Goal: Task Accomplishment & Management: Use online tool/utility

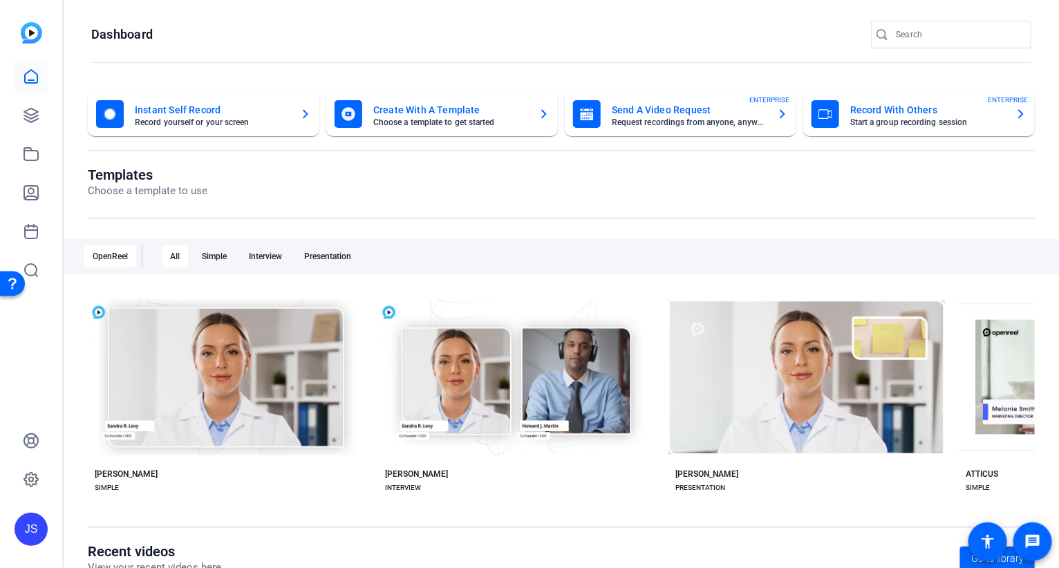
click at [860, 109] on mat-card-title "Record With Others" at bounding box center [927, 110] width 154 height 17
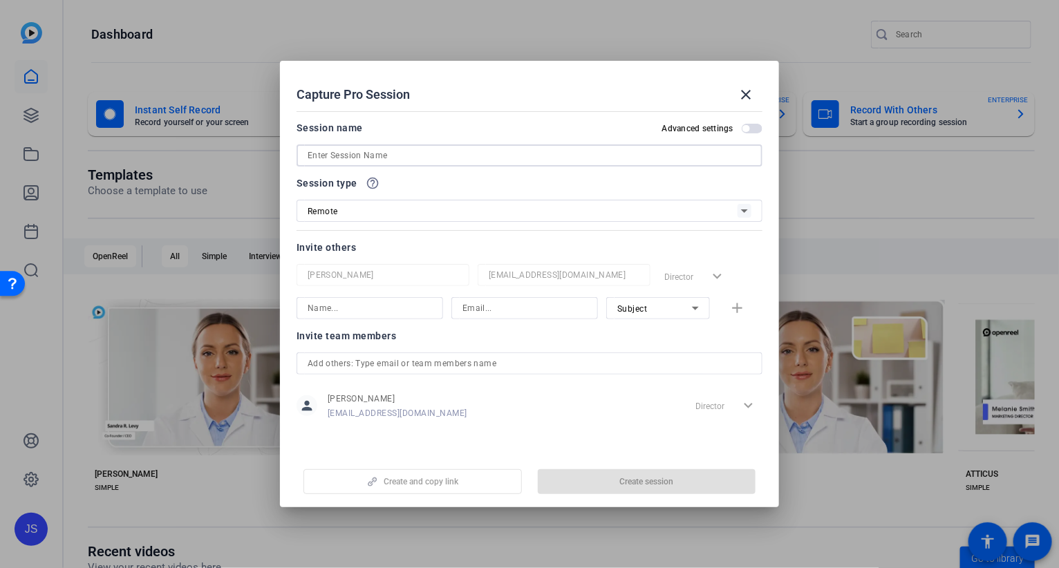
click at [372, 156] on input at bounding box center [530, 155] width 444 height 17
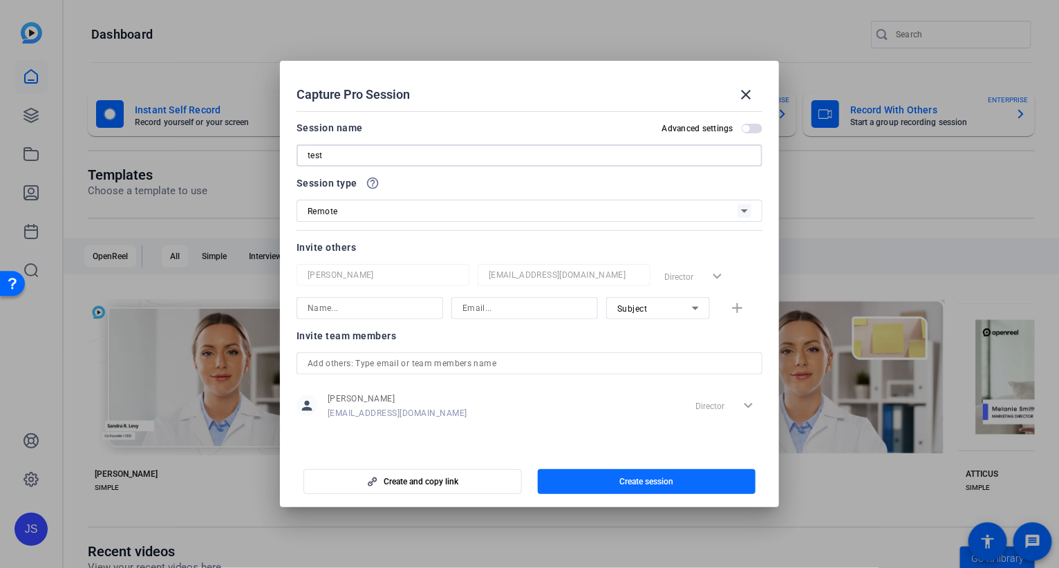
type input "test"
click at [662, 484] on span "Create session" at bounding box center [646, 481] width 54 height 11
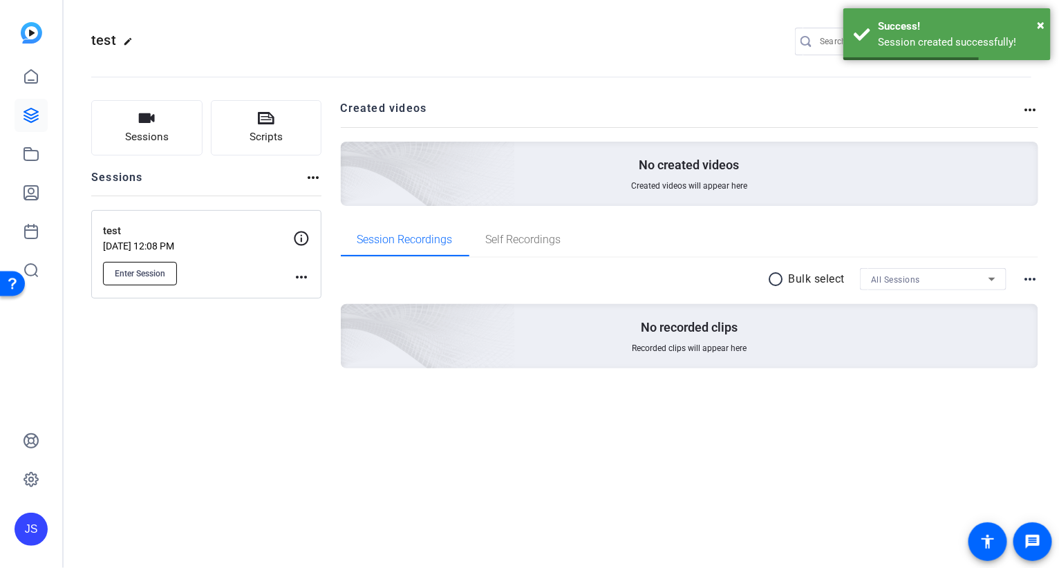
click at [169, 267] on button "Enter Session" at bounding box center [140, 273] width 74 height 23
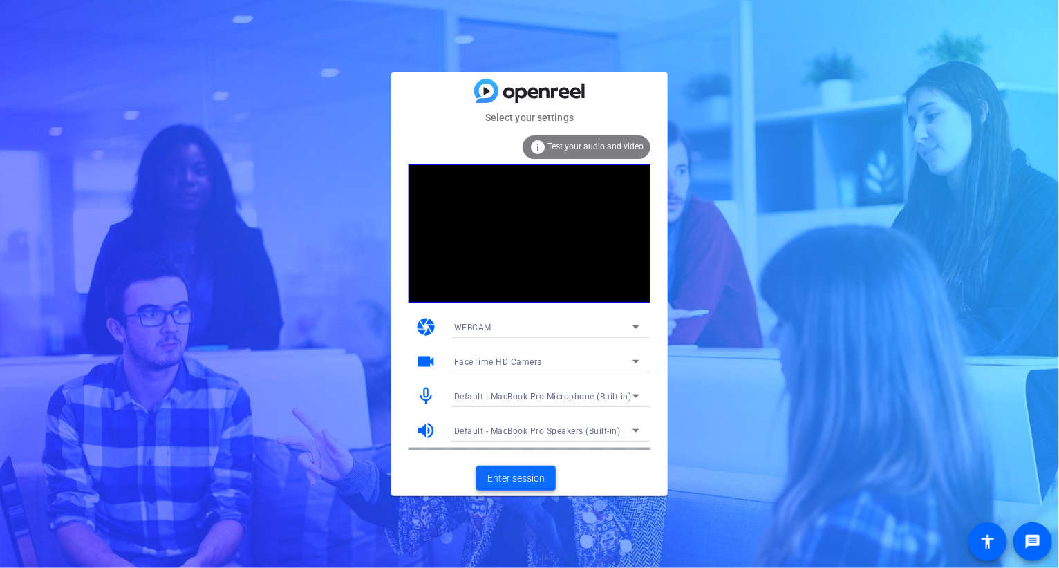
click at [516, 473] on span "Enter session" at bounding box center [515, 478] width 57 height 15
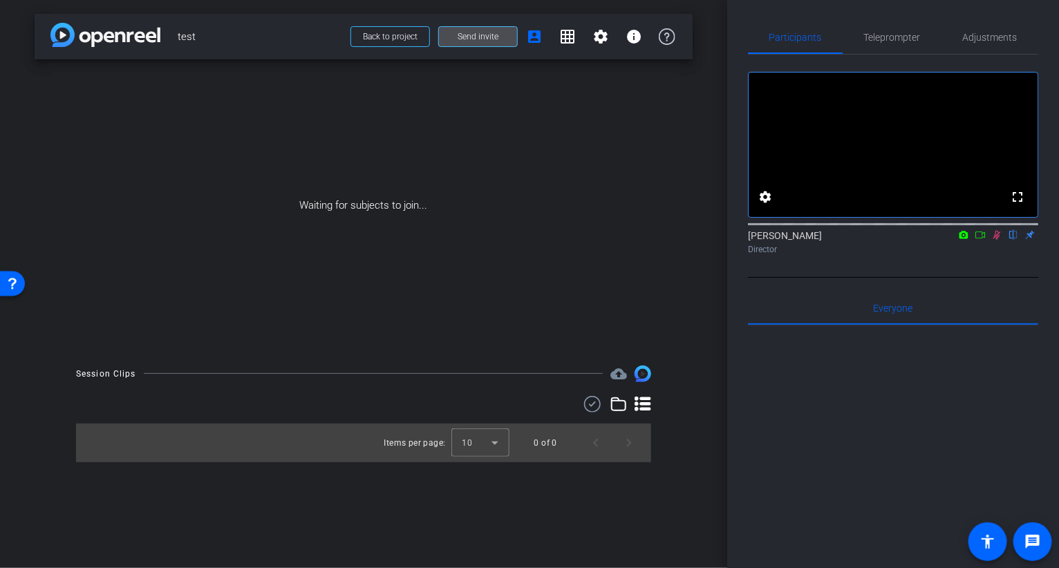
click at [480, 38] on span "Send invite" at bounding box center [478, 36] width 41 height 11
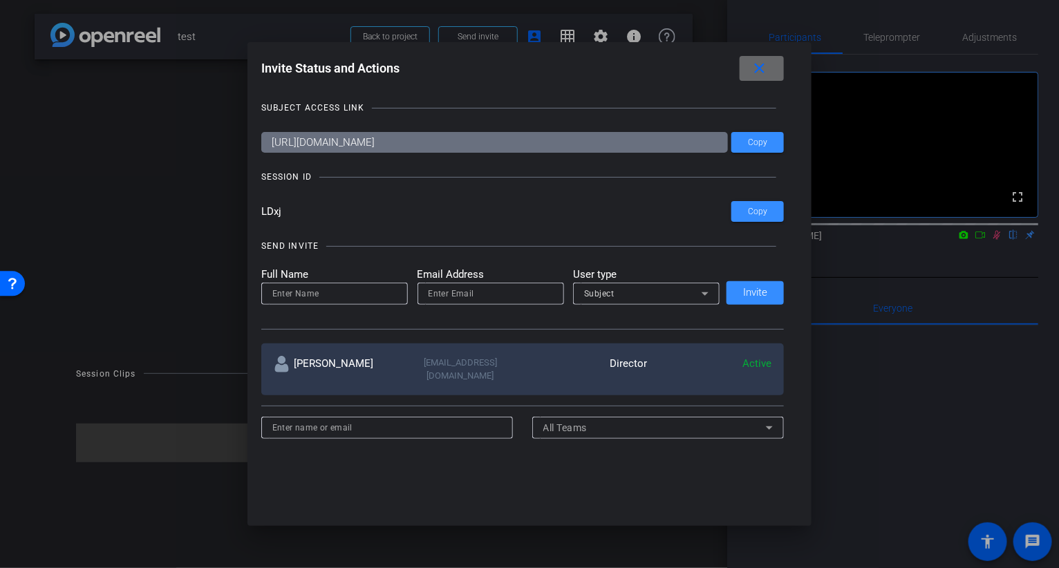
click at [760, 70] on mat-icon "close" at bounding box center [759, 68] width 17 height 17
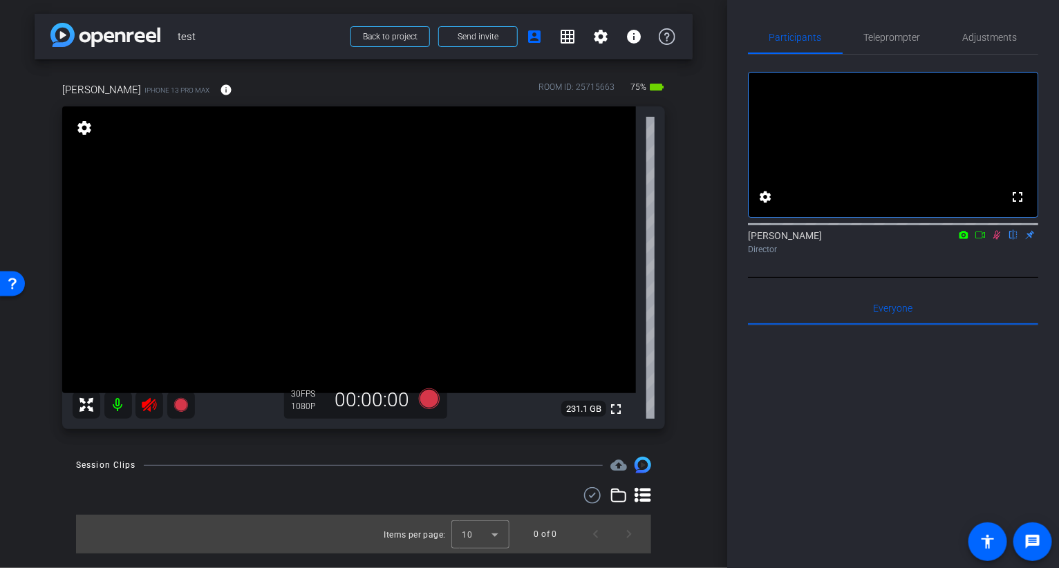
click at [115, 406] on mat-icon at bounding box center [118, 405] width 28 height 28
click at [997, 240] on icon at bounding box center [997, 235] width 8 height 9
click at [115, 409] on mat-icon at bounding box center [118, 405] width 28 height 28
click at [146, 408] on icon at bounding box center [149, 405] width 15 height 14
click at [118, 406] on mat-icon at bounding box center [118, 405] width 28 height 28
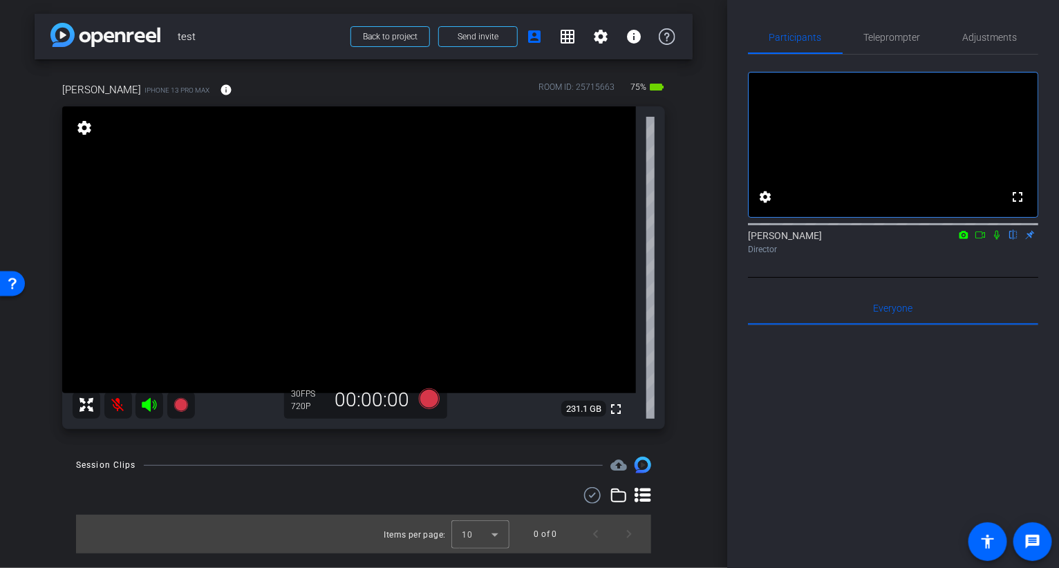
click at [149, 406] on icon at bounding box center [149, 405] width 15 height 14
click at [996, 240] on icon at bounding box center [996, 235] width 11 height 10
click at [981, 36] on span "Adjustments" at bounding box center [990, 37] width 55 height 10
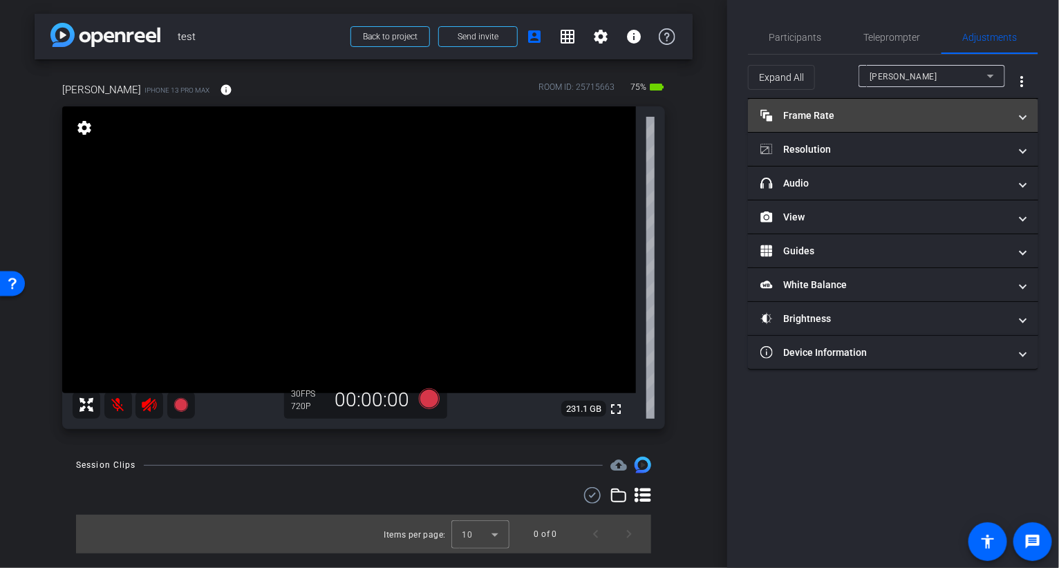
click at [834, 117] on mat-panel-title "Frame Rate Frame Rate" at bounding box center [884, 116] width 249 height 15
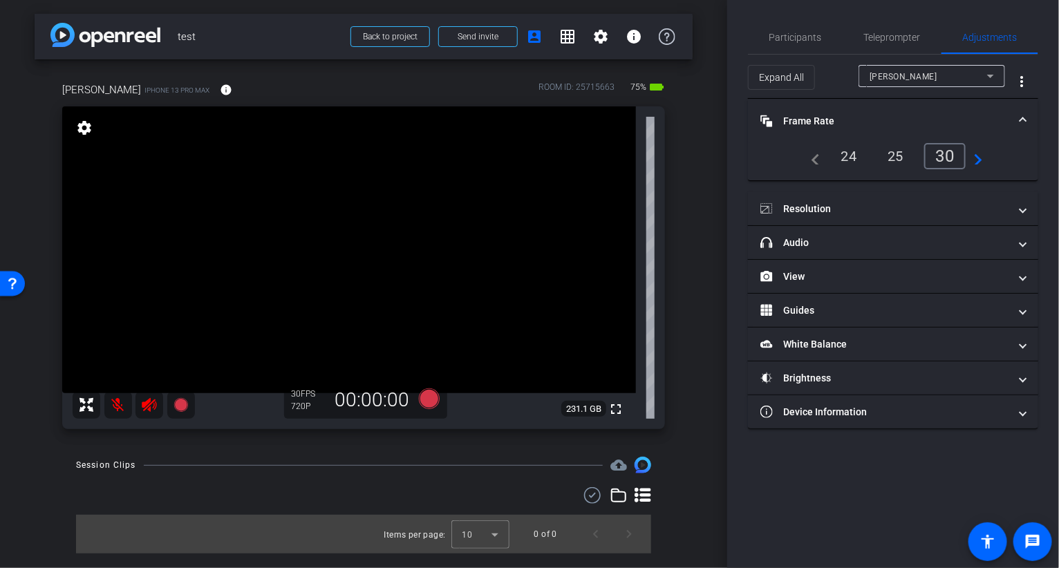
click at [979, 150] on mat-icon "navigate_next" at bounding box center [974, 156] width 17 height 17
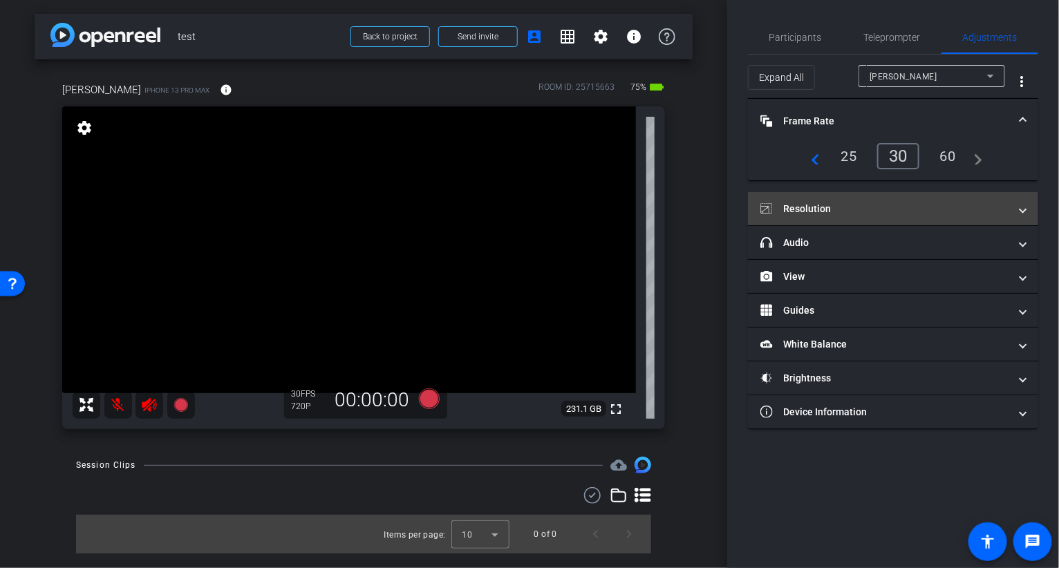
click at [875, 205] on mat-panel-title "Resolution" at bounding box center [884, 209] width 249 height 15
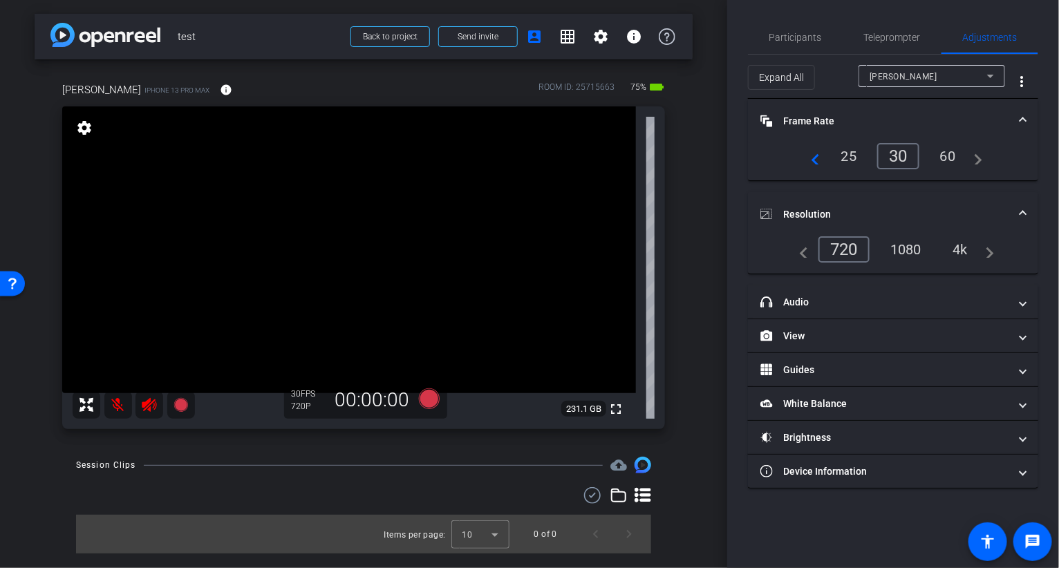
click at [959, 249] on div "4k" at bounding box center [960, 249] width 36 height 23
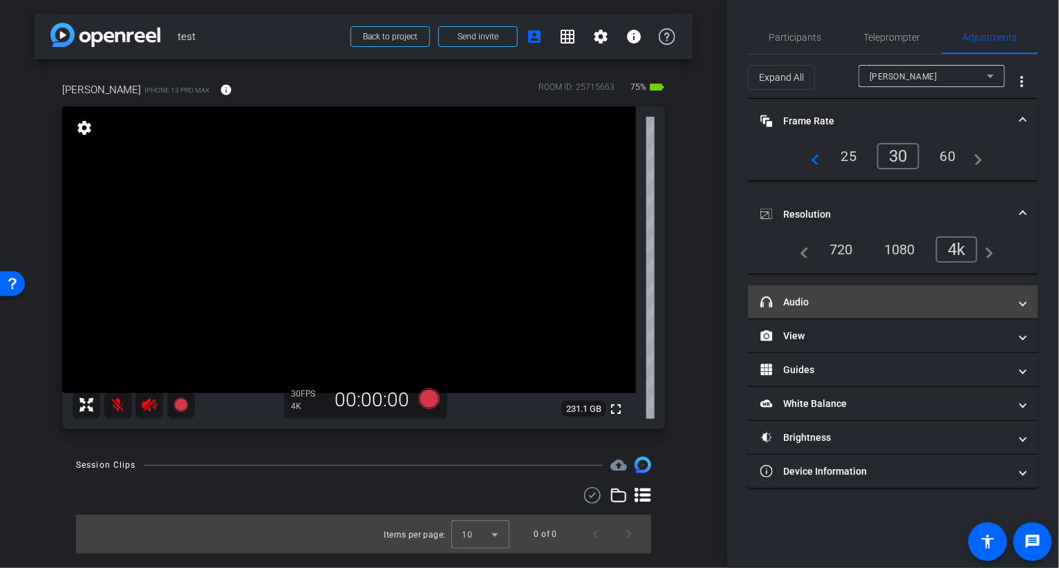
click at [860, 306] on mat-panel-title "headphone icon Audio" at bounding box center [884, 302] width 249 height 15
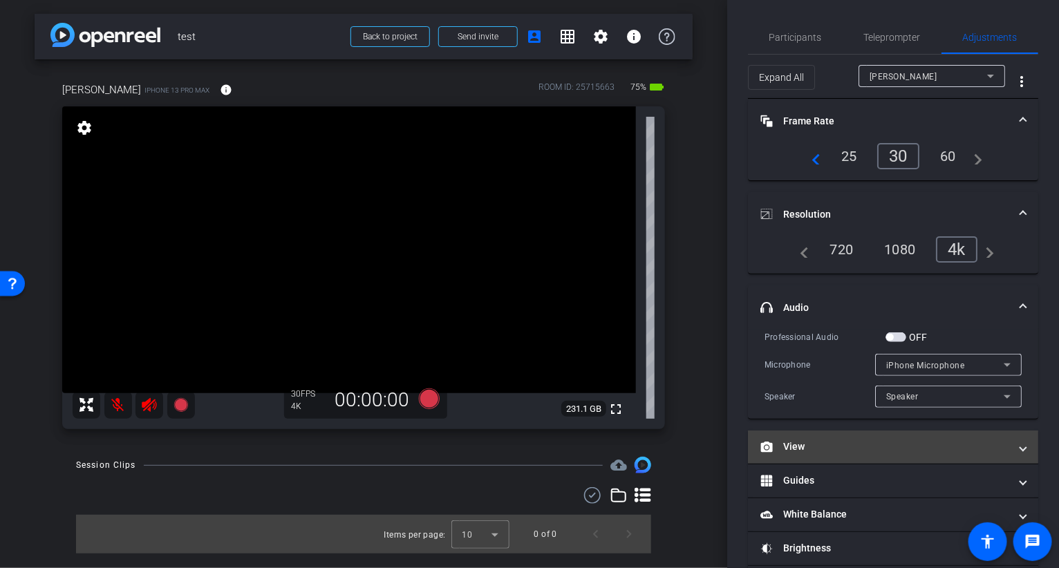
click at [860, 450] on mat-panel-title "View" at bounding box center [884, 447] width 249 height 15
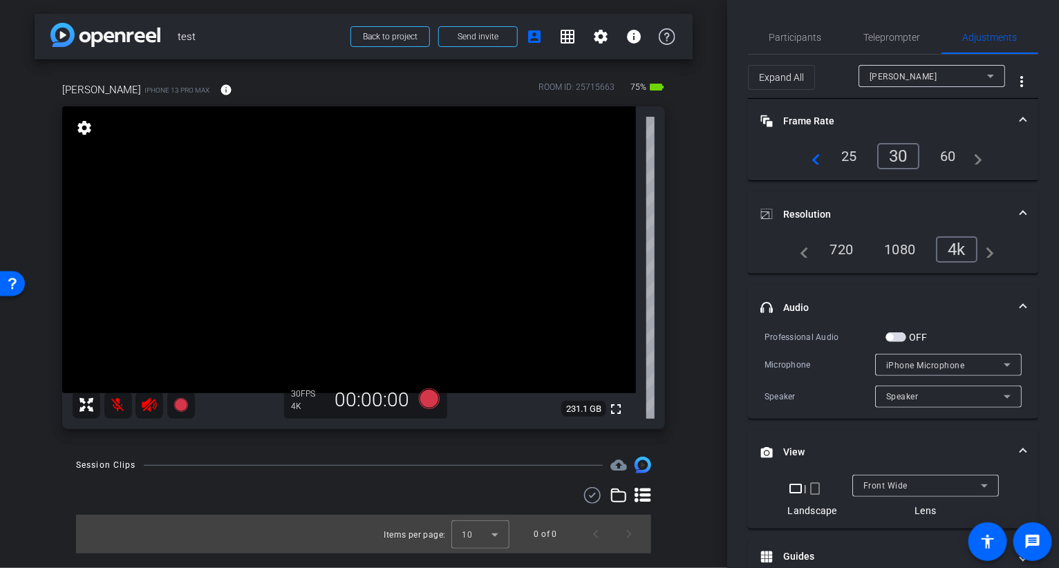
scroll to position [124, 0]
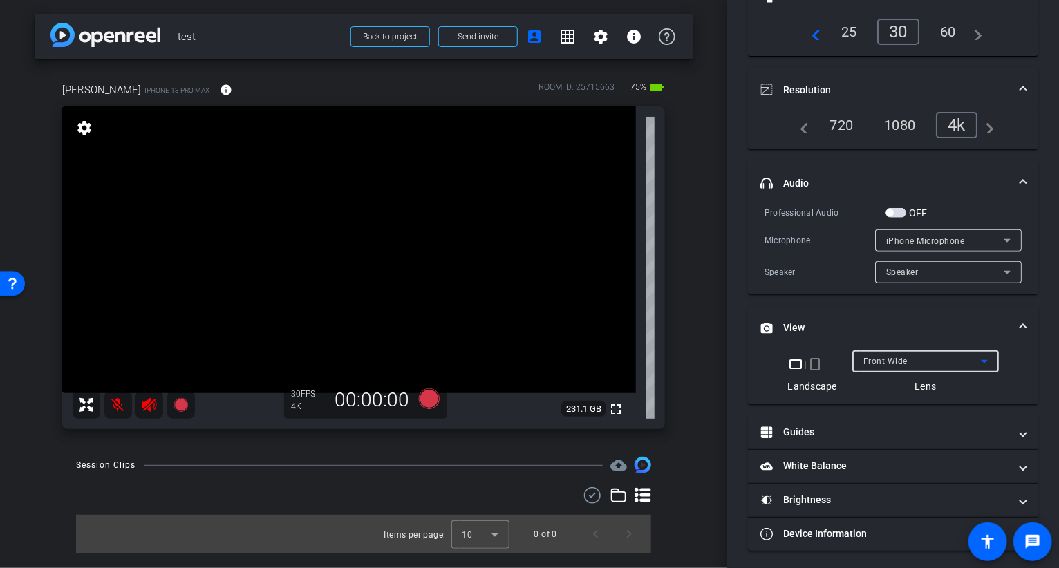
click at [881, 362] on span "Front Wide" at bounding box center [885, 362] width 44 height 10
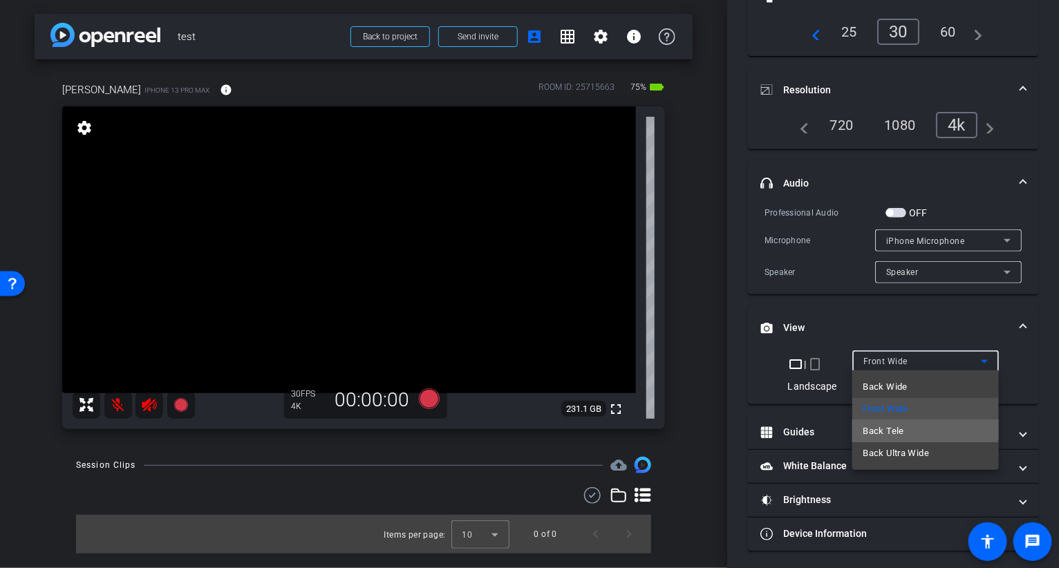
click at [891, 427] on span "Back Tele" at bounding box center [883, 431] width 41 height 17
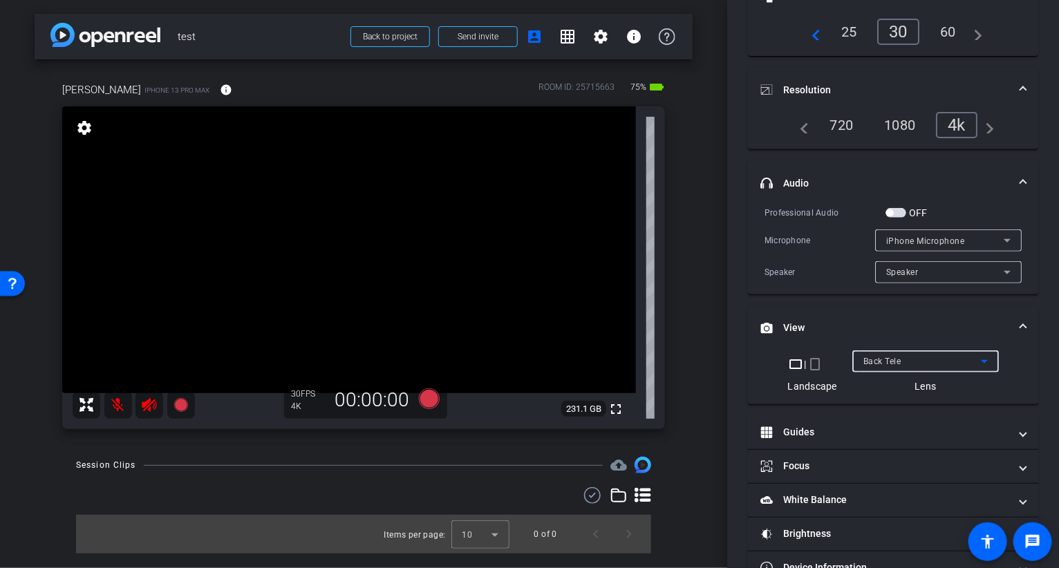
click at [882, 357] on span "Back Tele" at bounding box center [882, 362] width 38 height 10
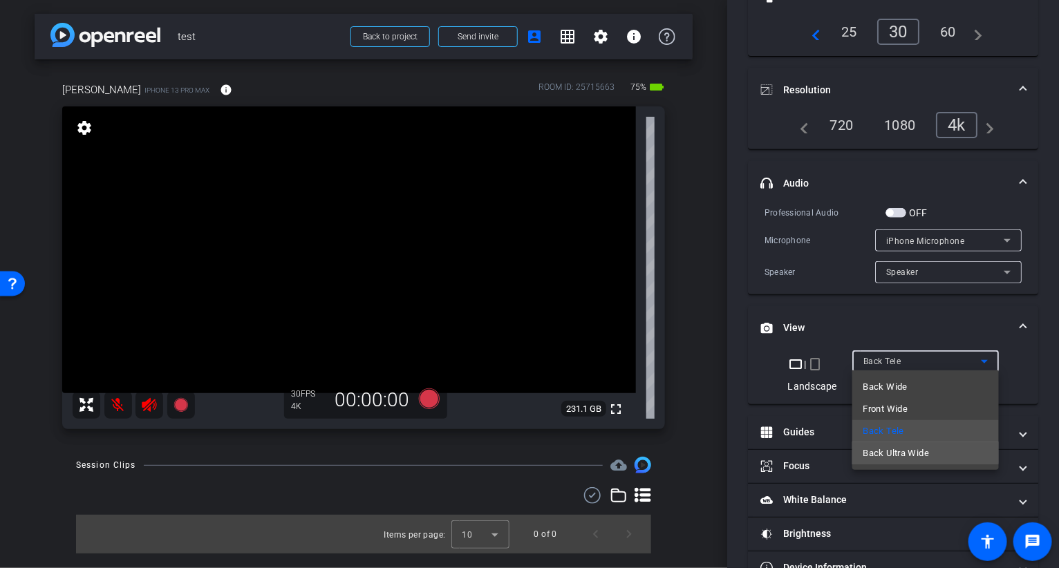
click at [885, 451] on span "Back Ultra Wide" at bounding box center [896, 453] width 66 height 17
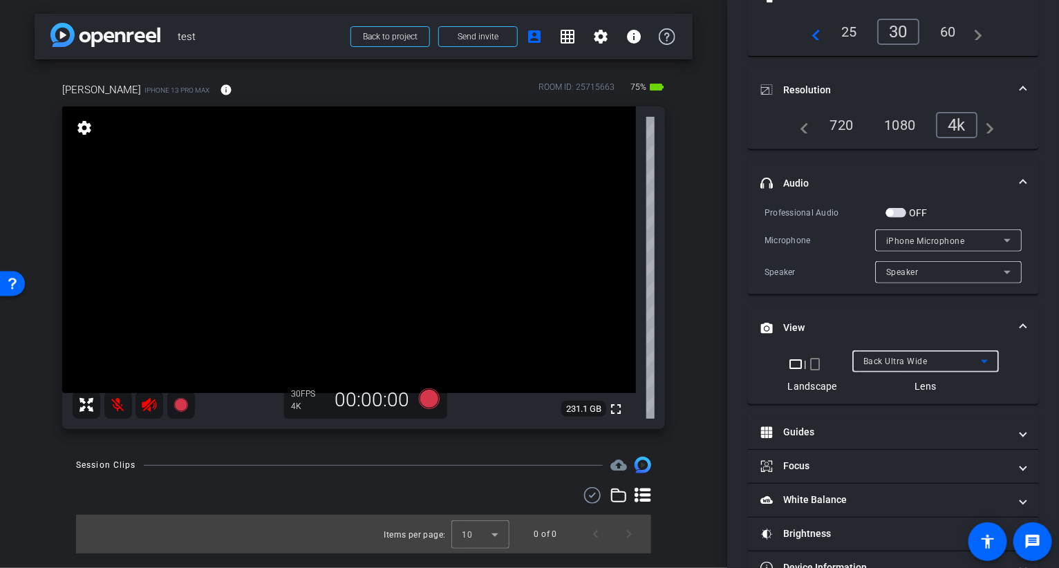
click at [878, 357] on span "Back Ultra Wide" at bounding box center [895, 362] width 64 height 10
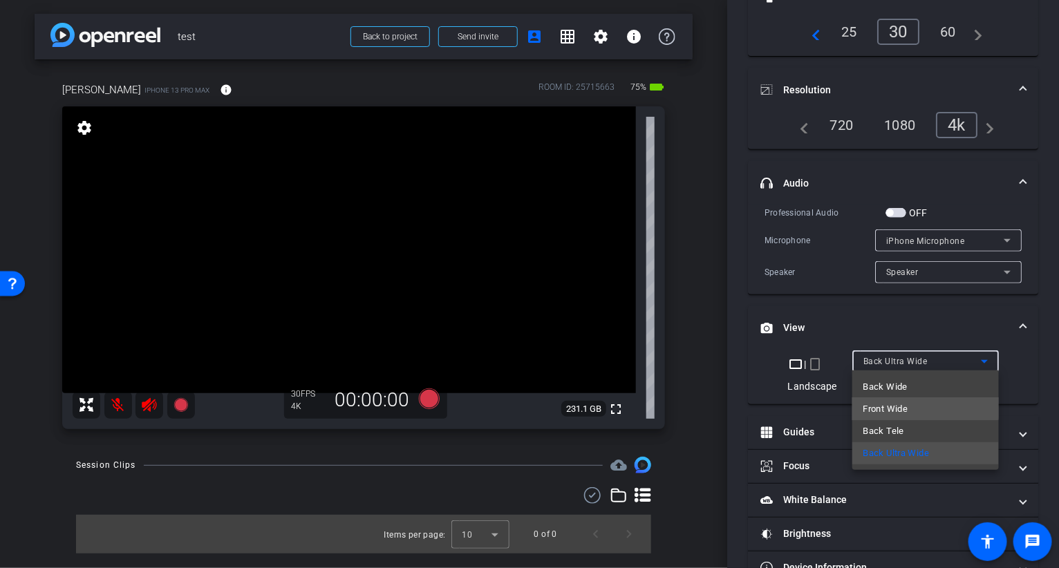
click at [874, 406] on span "Front Wide" at bounding box center [885, 409] width 45 height 17
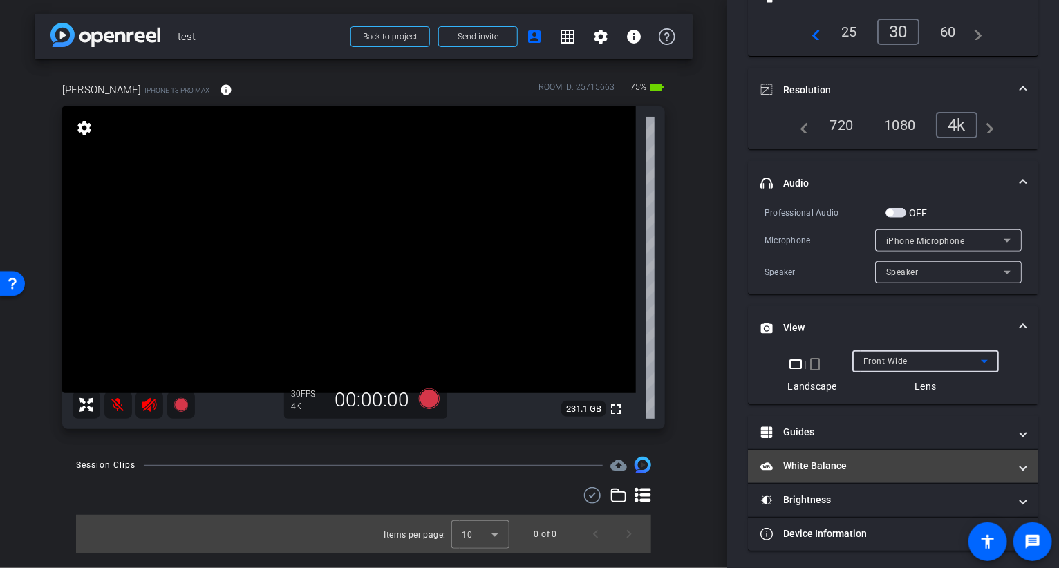
click at [827, 470] on mat-panel-title "White Balance White Balance" at bounding box center [884, 466] width 249 height 15
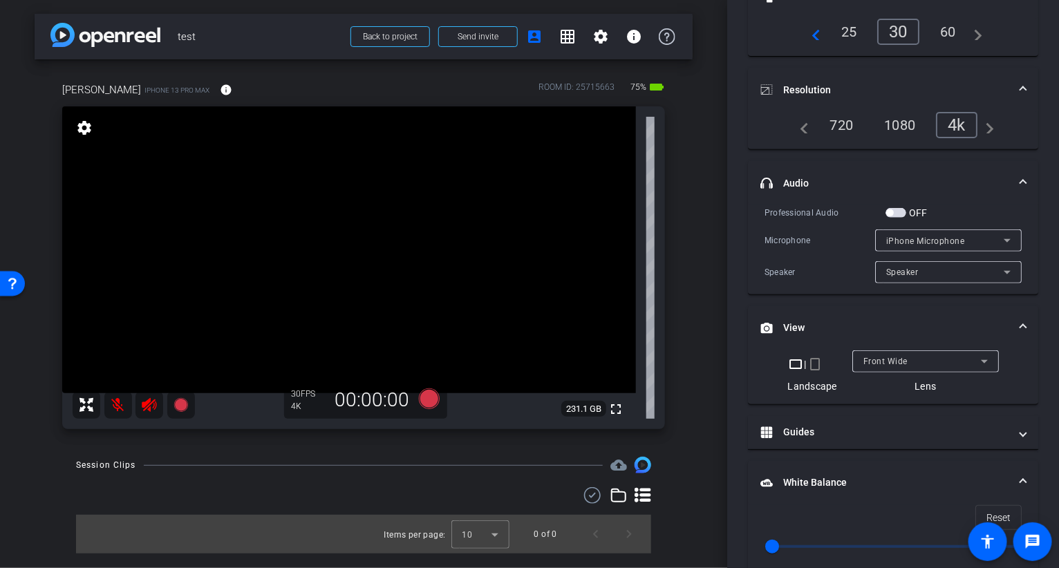
scroll to position [292, 0]
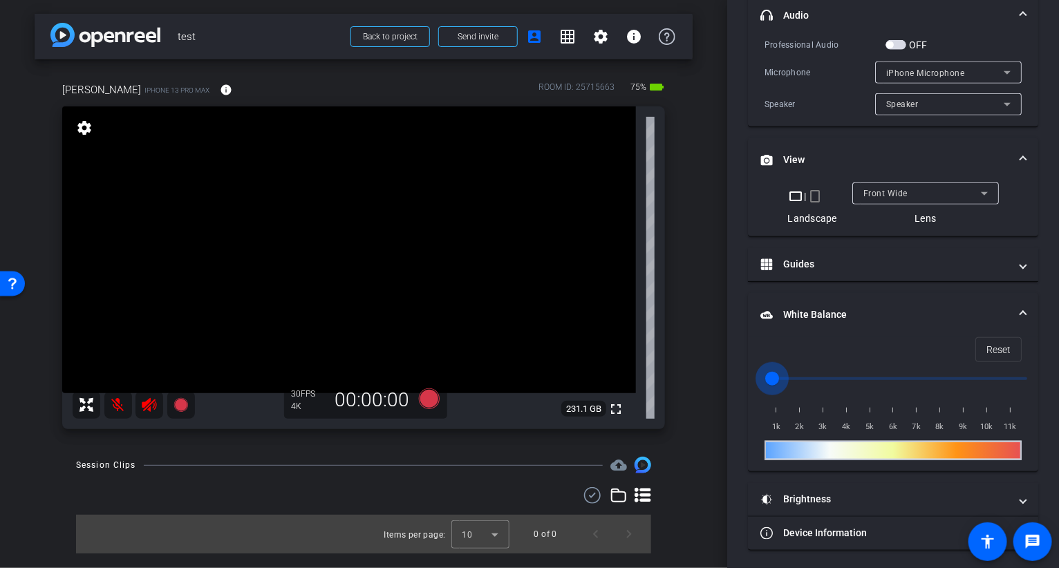
drag, startPoint x: 774, startPoint y: 377, endPoint x: 1129, endPoint y: 380, distance: 355.3
click at [1058, 380] on html "Accessibility Screen-Reader Guide, Feedback, and Issue Reporting | New window m…" at bounding box center [529, 284] width 1059 height 568
drag, startPoint x: 1025, startPoint y: 376, endPoint x: 661, endPoint y: 377, distance: 363.6
type input "1000"
click at [755, 376] on input "range" at bounding box center [898, 379] width 286 height 30
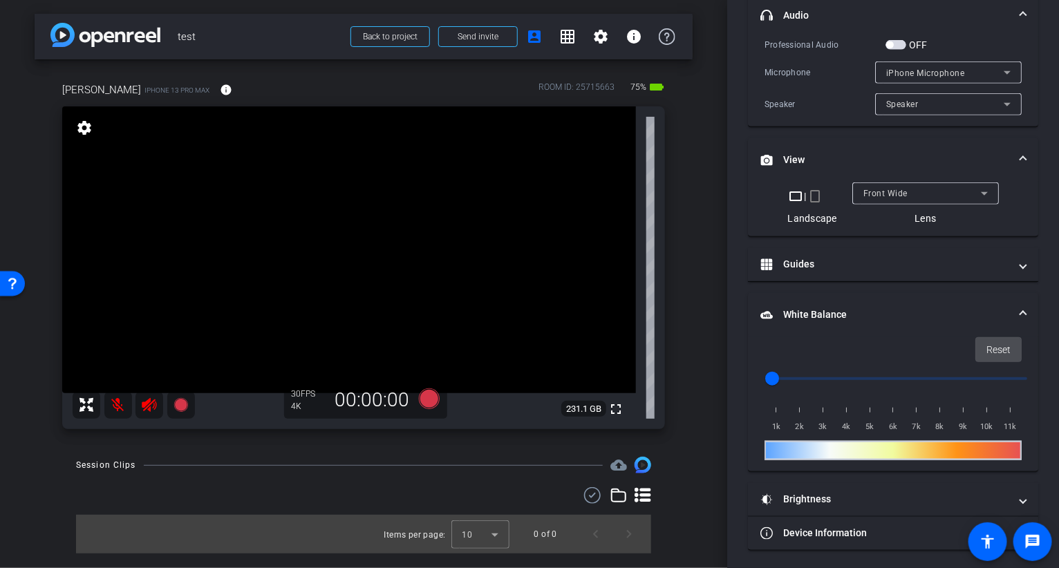
click at [996, 348] on span "Reset" at bounding box center [998, 350] width 24 height 26
click at [990, 345] on span "Reset" at bounding box center [998, 350] width 24 height 26
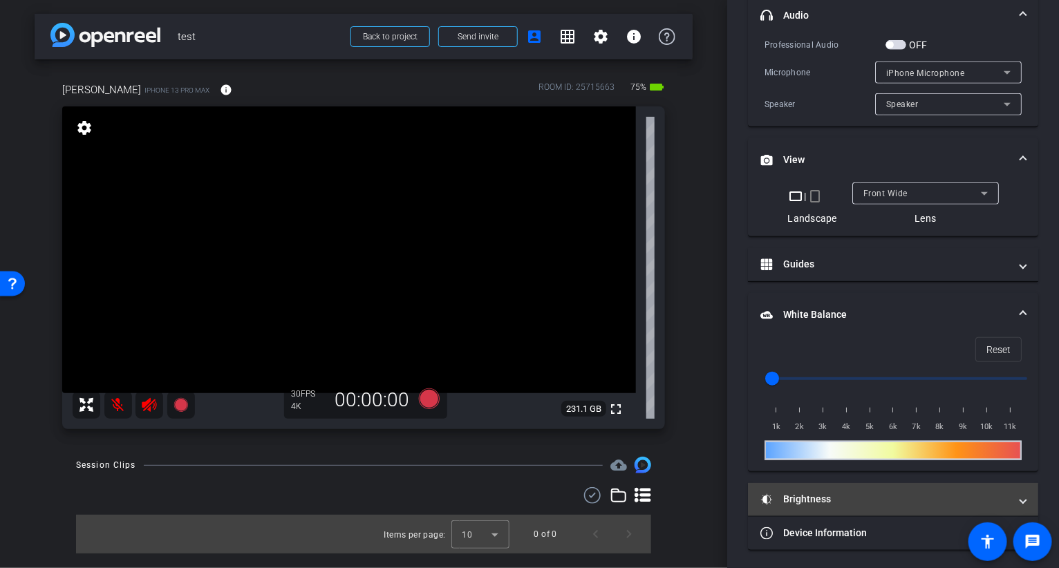
click at [810, 499] on mat-panel-title "Brightness" at bounding box center [884, 499] width 249 height 15
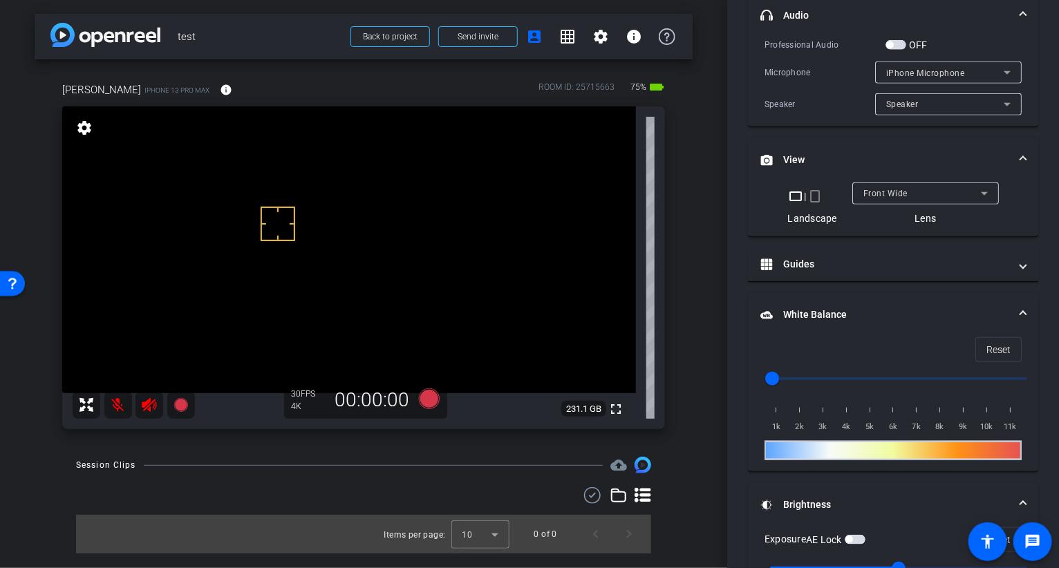
click at [860, 535] on span "button" at bounding box center [855, 540] width 21 height 10
click at [855, 535] on span "button" at bounding box center [855, 540] width 21 height 10
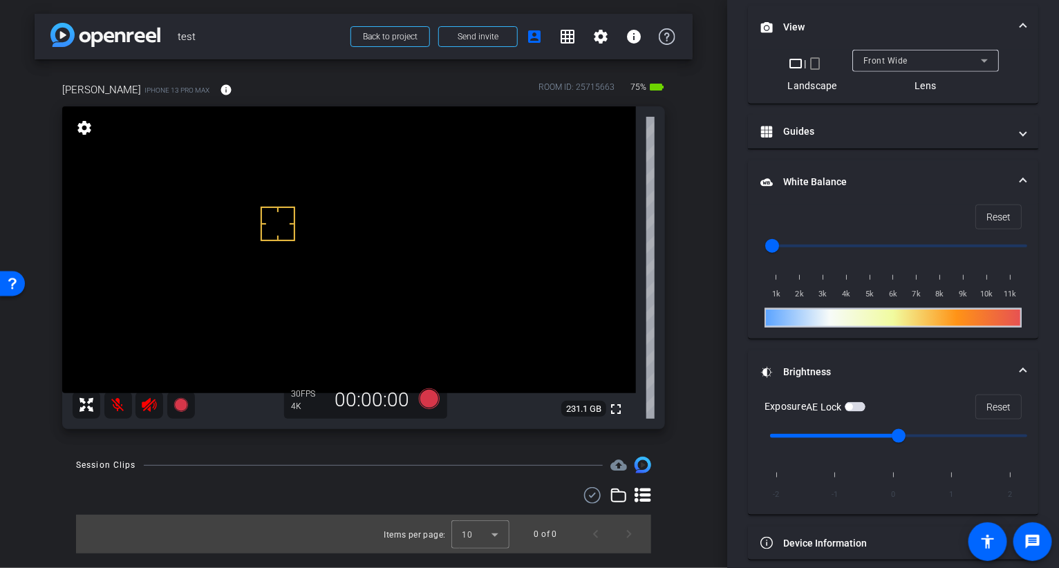
scroll to position [429, 0]
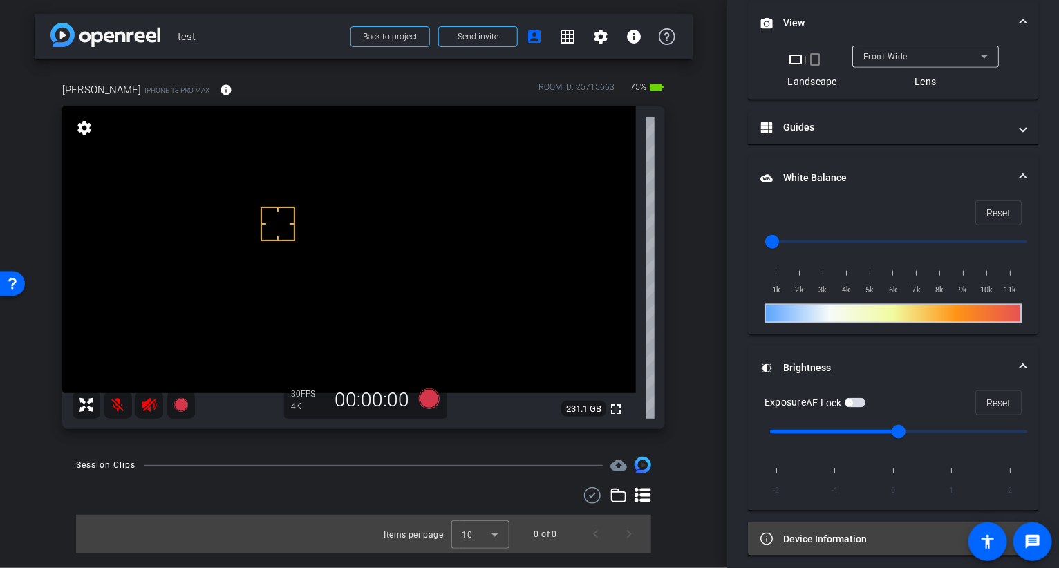
click at [838, 524] on mat-expansion-panel-header "Device Information" at bounding box center [893, 539] width 290 height 33
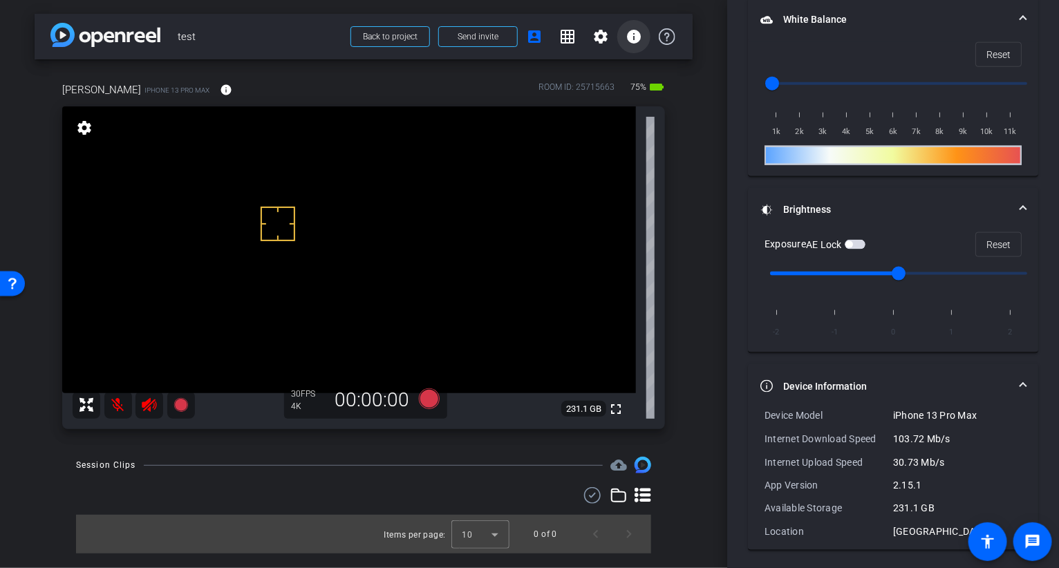
click at [632, 35] on mat-icon "info" at bounding box center [634, 36] width 17 height 17
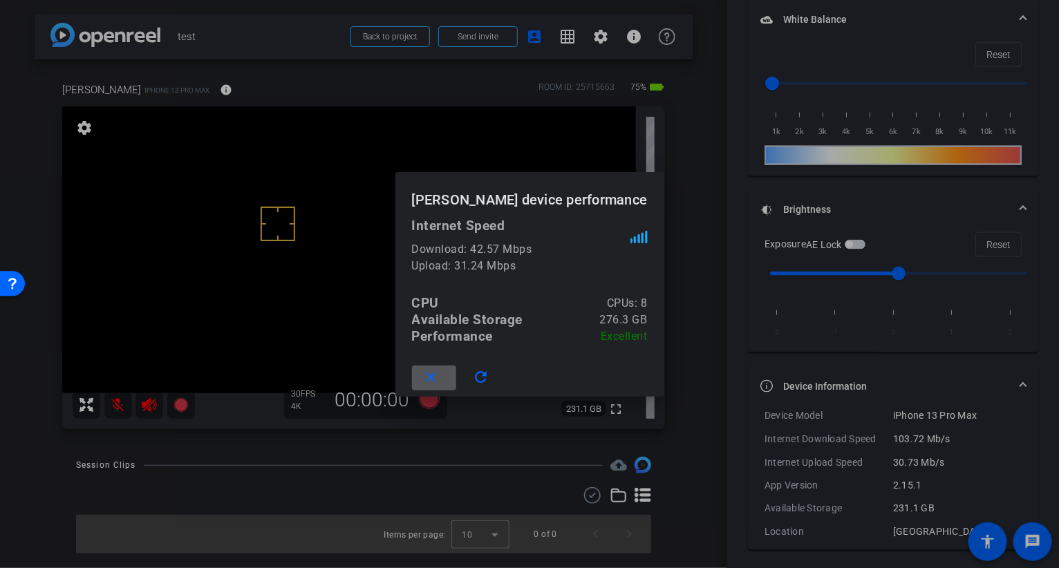
click at [440, 375] on mat-icon "close" at bounding box center [430, 377] width 17 height 17
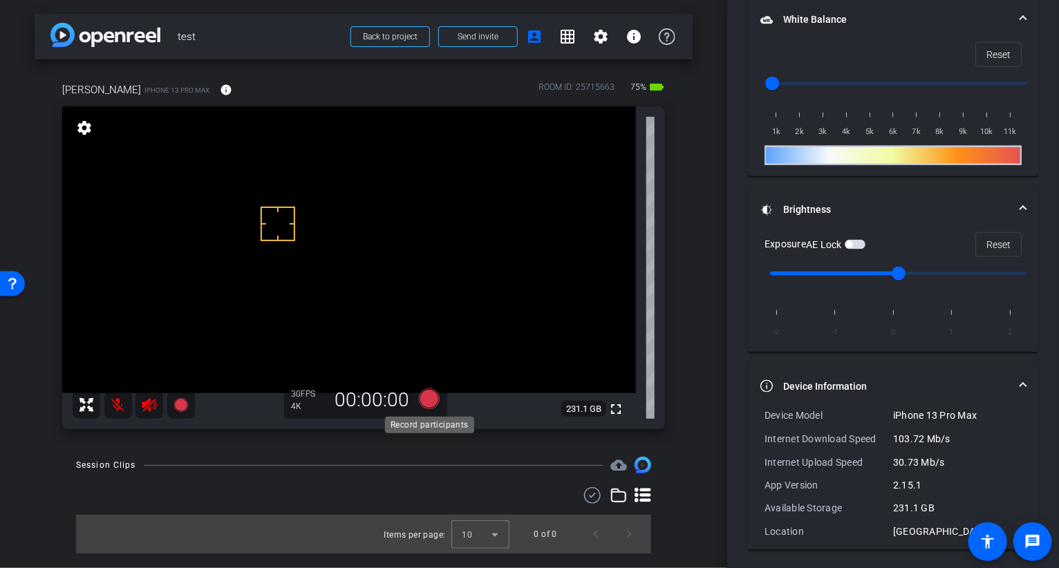
click at [427, 400] on icon at bounding box center [429, 398] width 21 height 21
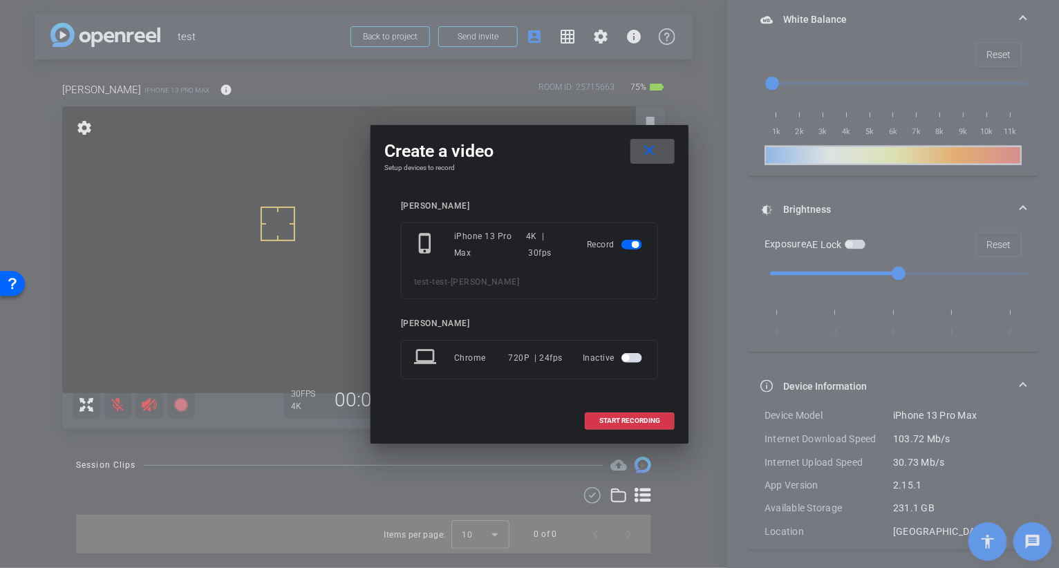
click at [636, 358] on span "button" at bounding box center [631, 358] width 21 height 10
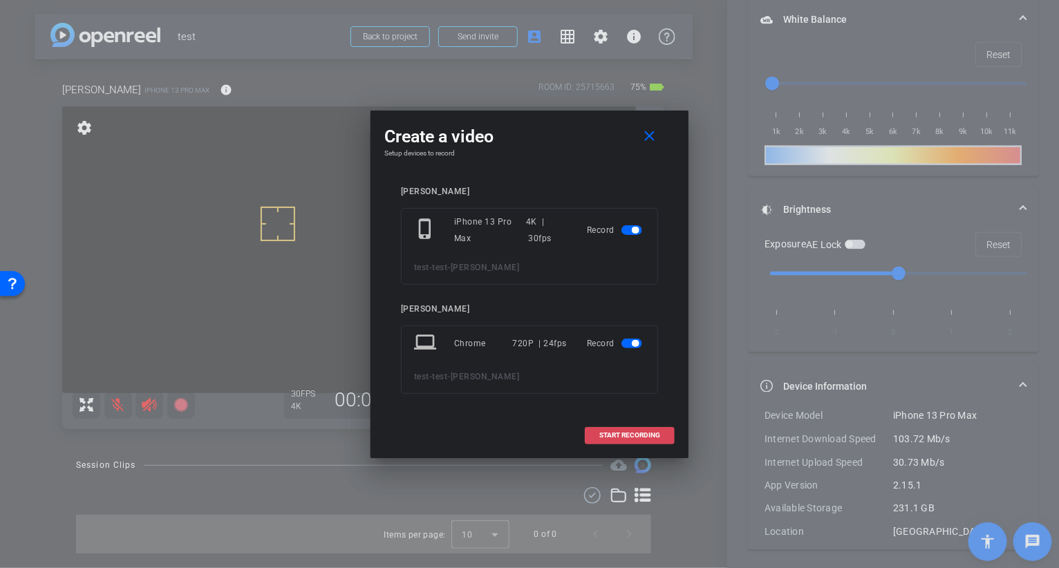
click at [620, 441] on span at bounding box center [629, 435] width 88 height 33
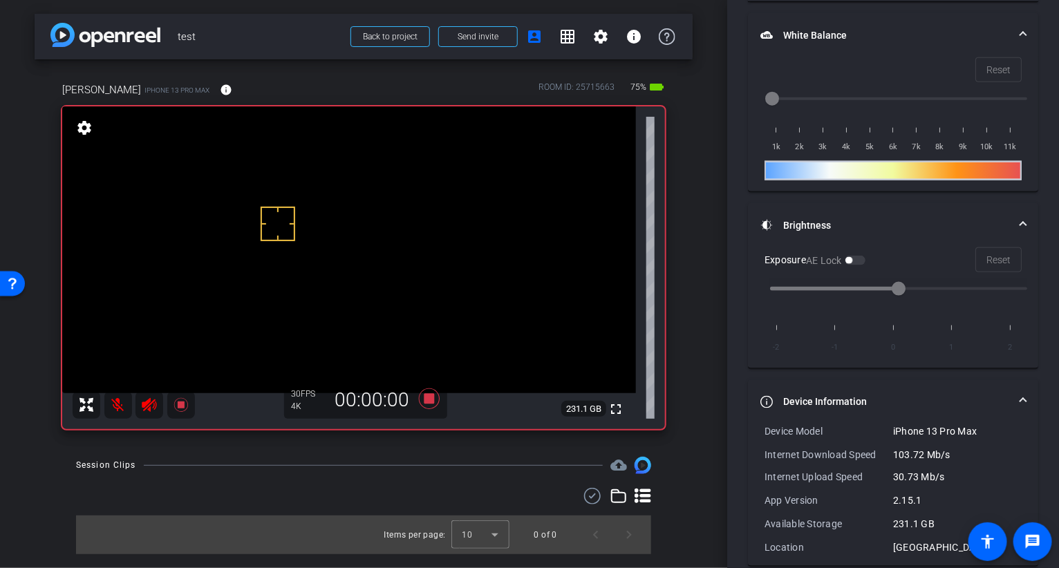
scroll to position [603, 0]
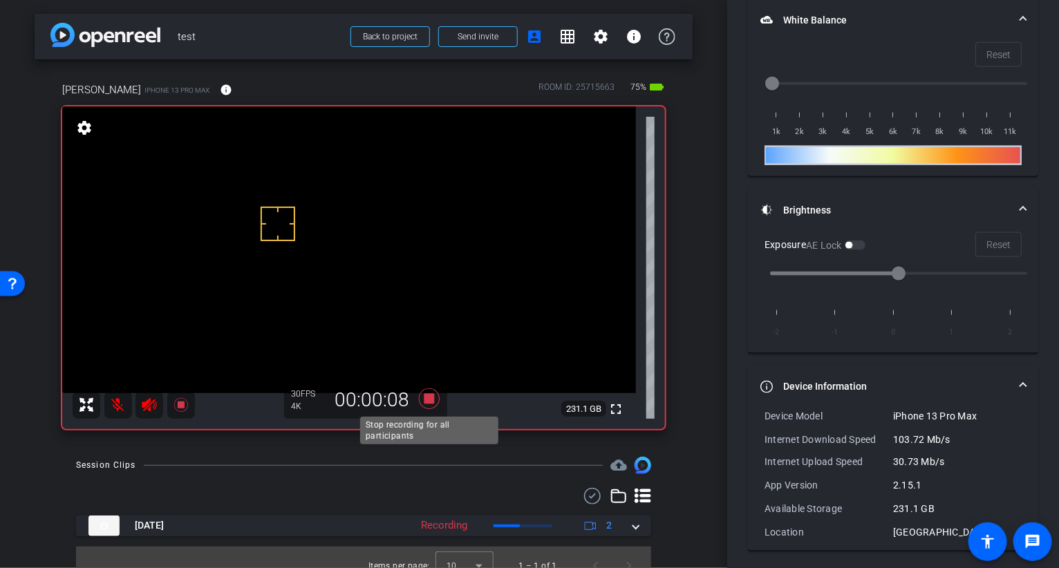
click at [431, 401] on icon at bounding box center [429, 398] width 21 height 21
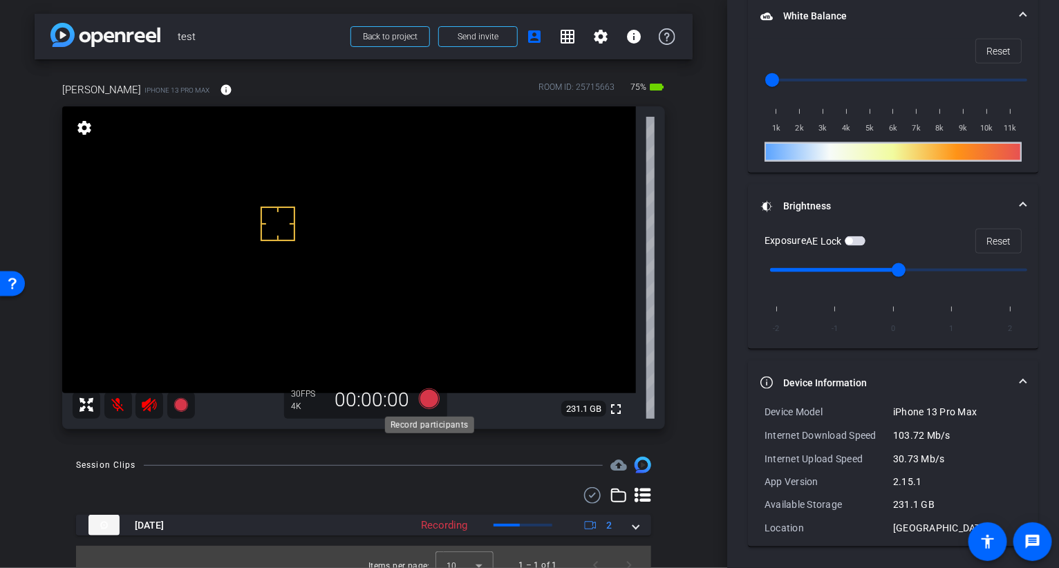
scroll to position [587, 0]
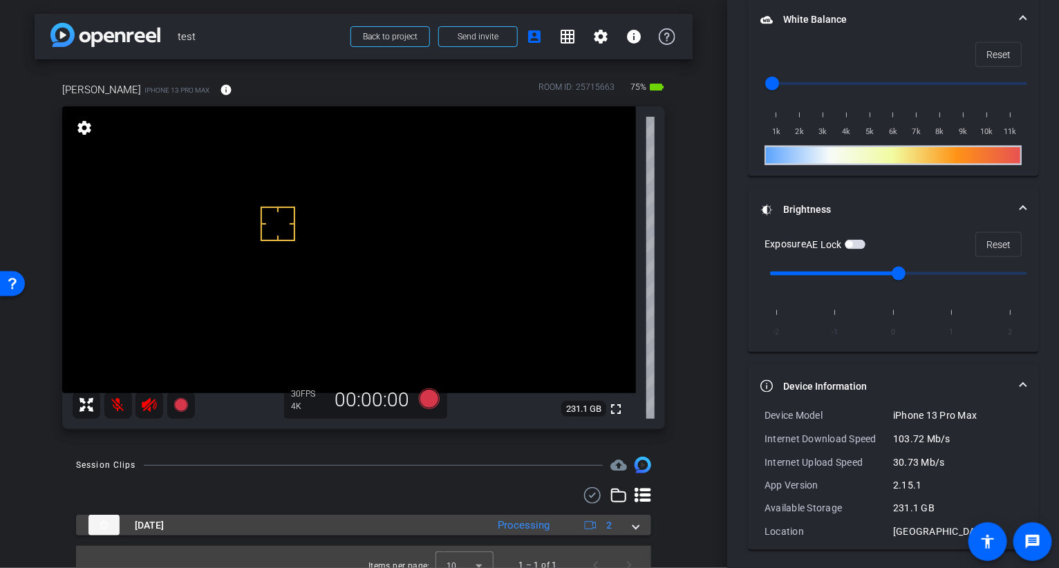
click at [639, 527] on span at bounding box center [636, 525] width 6 height 15
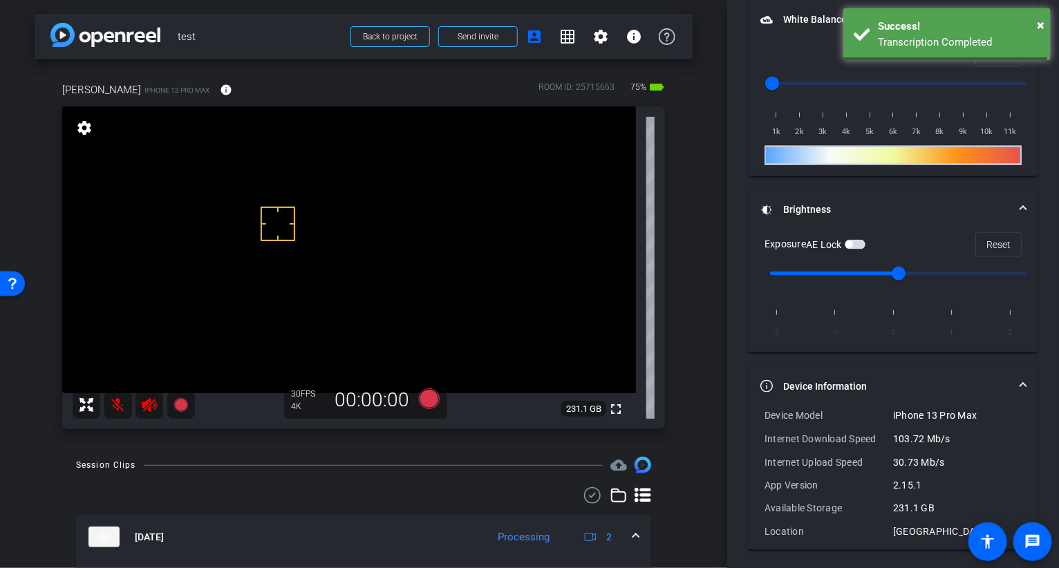
scroll to position [114, 0]
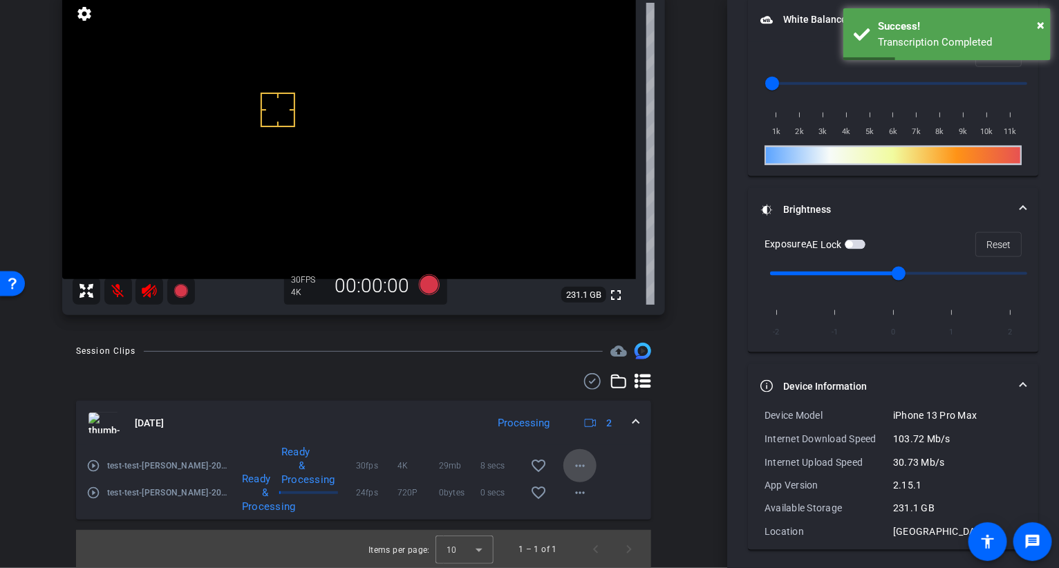
click at [582, 460] on mat-icon "more_horiz" at bounding box center [580, 466] width 17 height 17
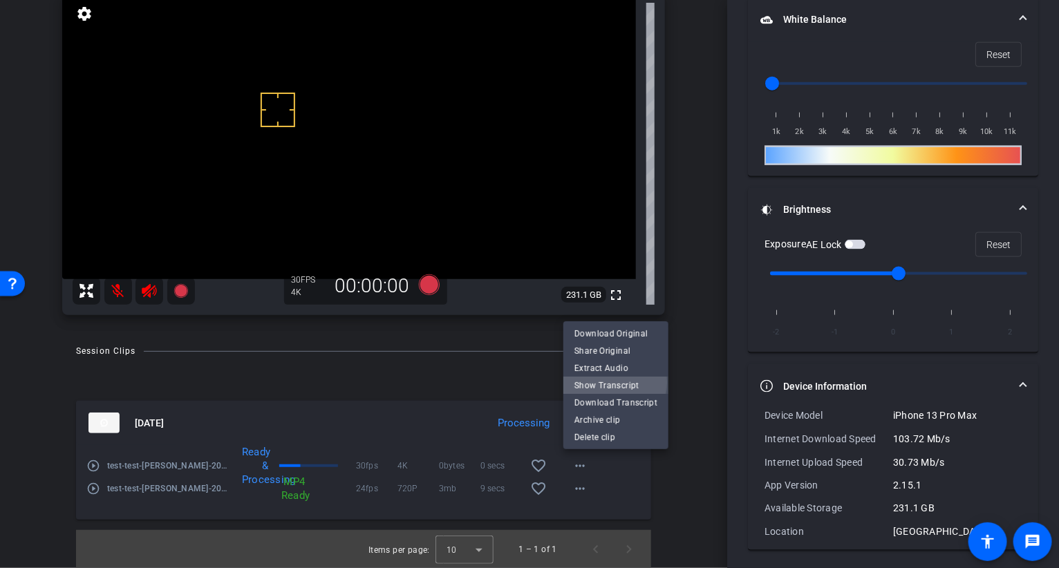
click at [599, 383] on span "Show Transcript" at bounding box center [615, 385] width 83 height 17
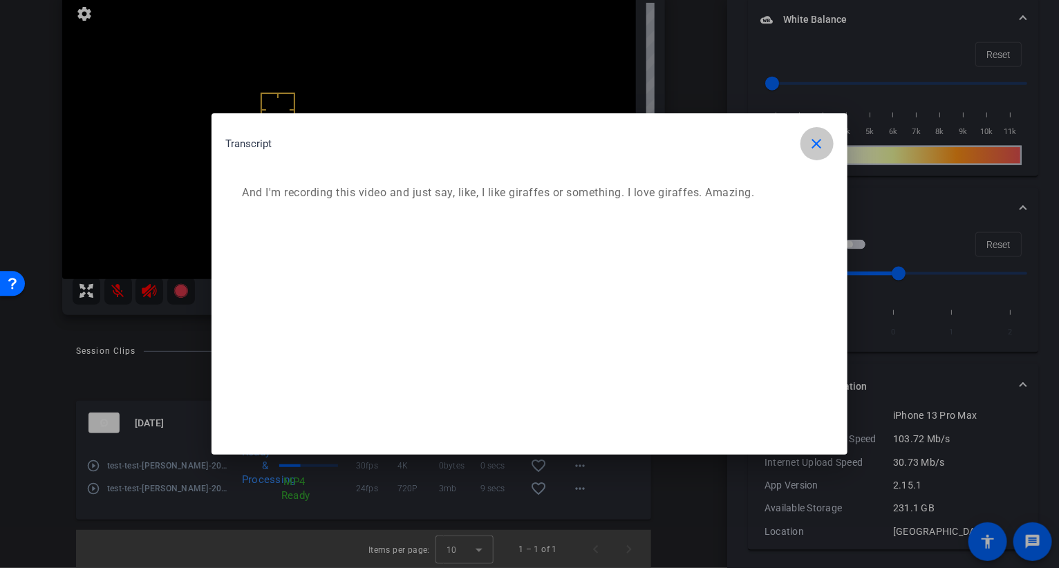
click at [816, 144] on mat-icon "close" at bounding box center [817, 143] width 17 height 17
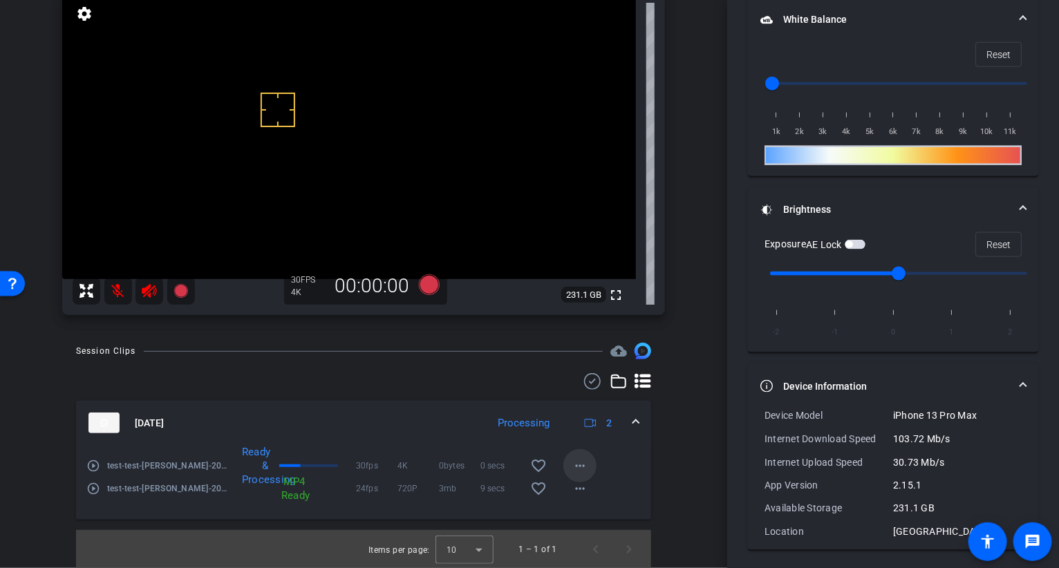
click at [576, 465] on mat-icon "more_horiz" at bounding box center [580, 466] width 17 height 17
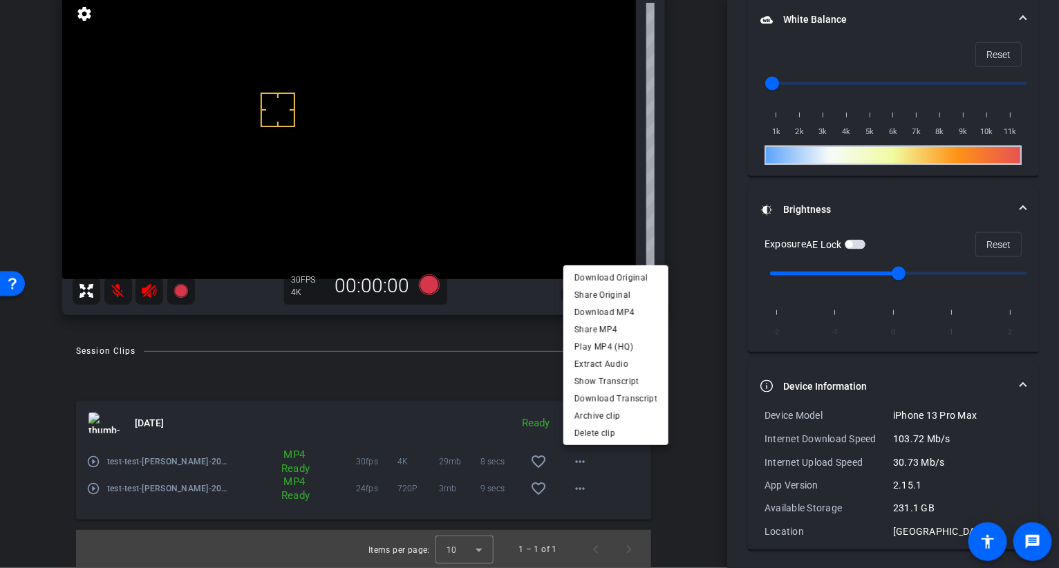
click at [507, 355] on div at bounding box center [529, 284] width 1059 height 568
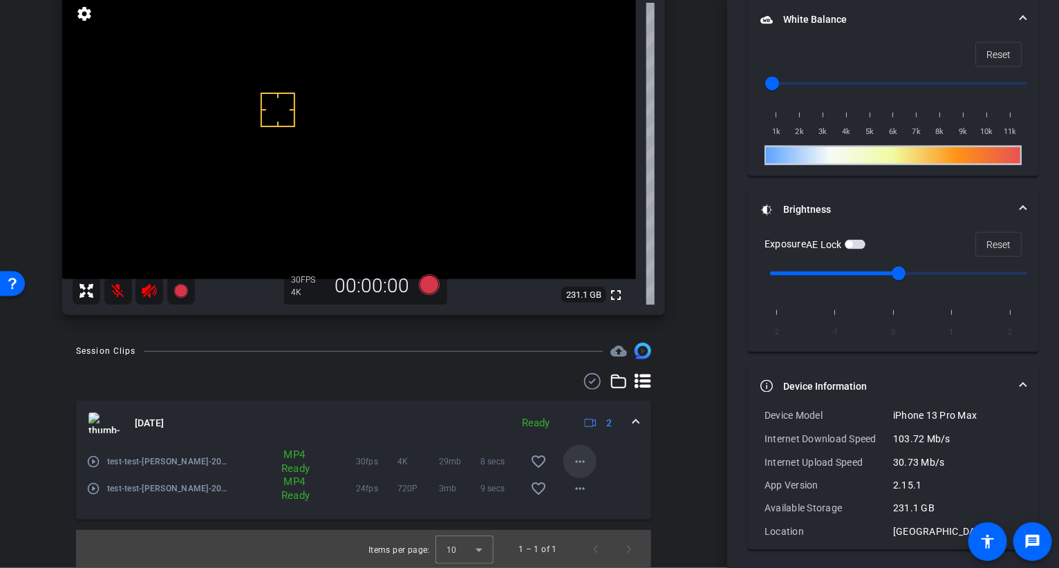
click at [577, 458] on mat-icon "more_horiz" at bounding box center [580, 461] width 17 height 17
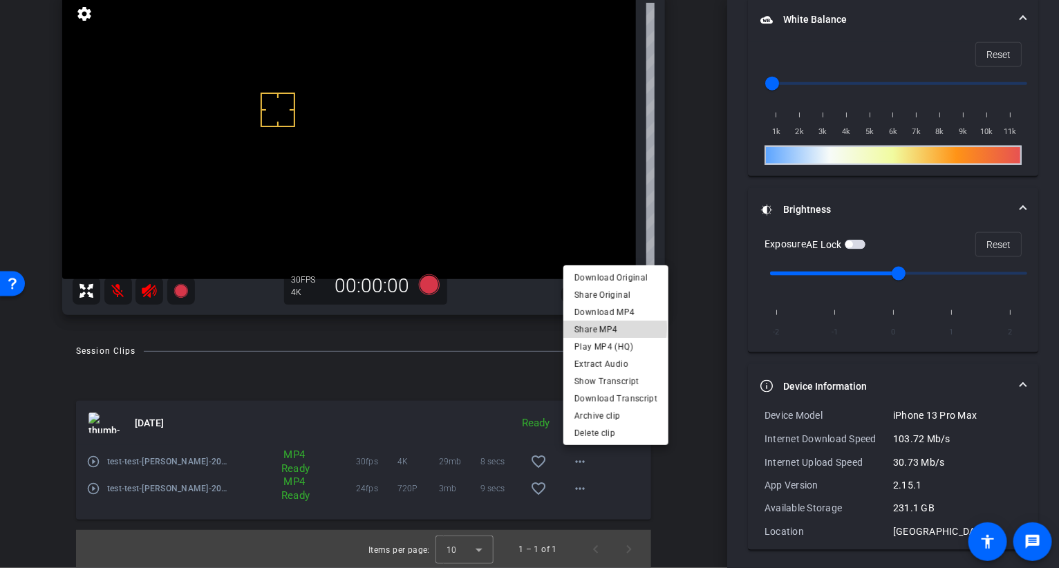
click at [585, 328] on span "Share MP4" at bounding box center [615, 329] width 83 height 17
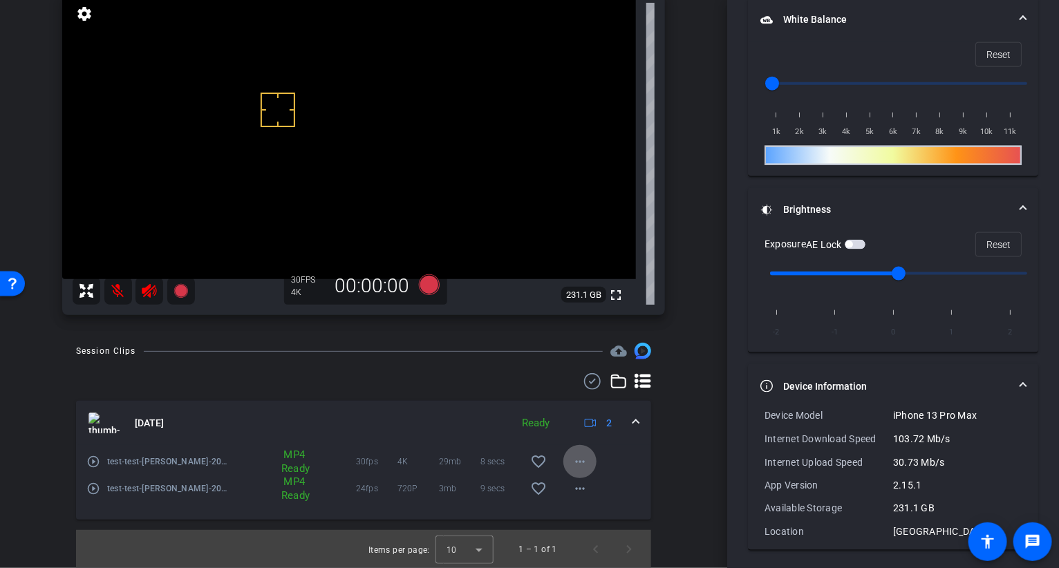
scroll to position [0, 0]
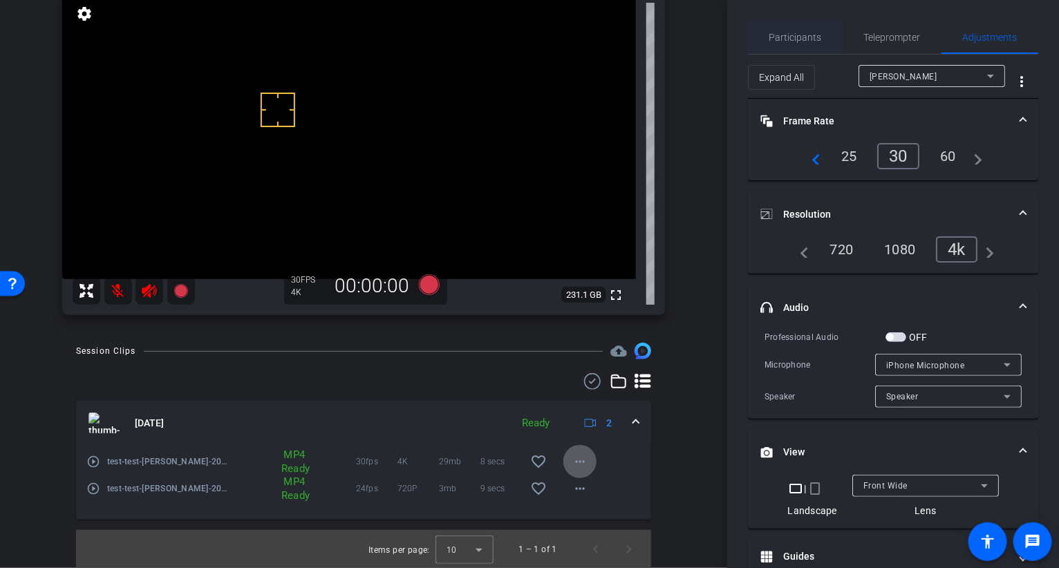
click at [798, 40] on span "Participants" at bounding box center [795, 37] width 53 height 10
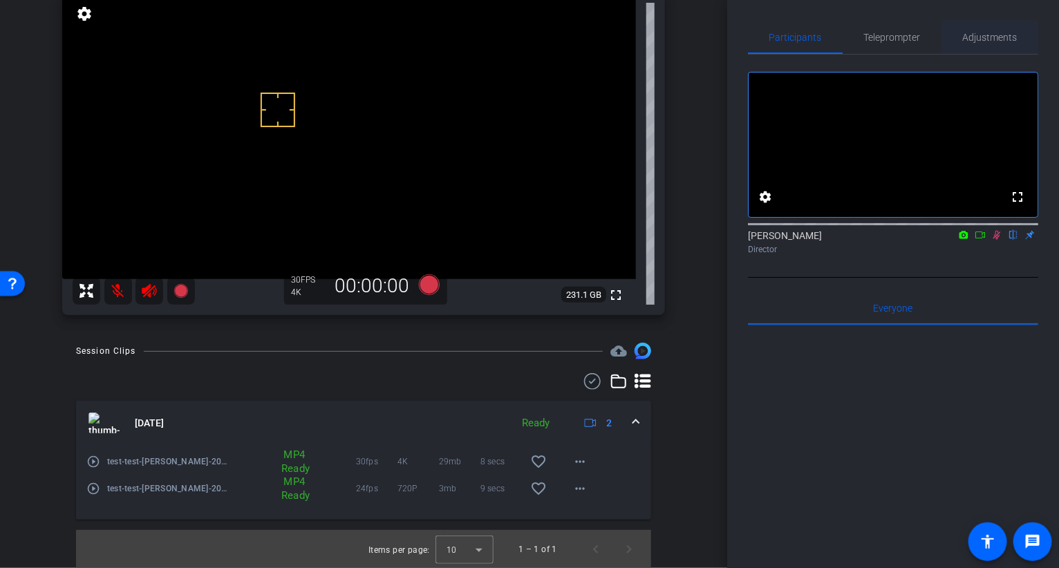
click at [993, 37] on span "Adjustments" at bounding box center [990, 37] width 55 height 10
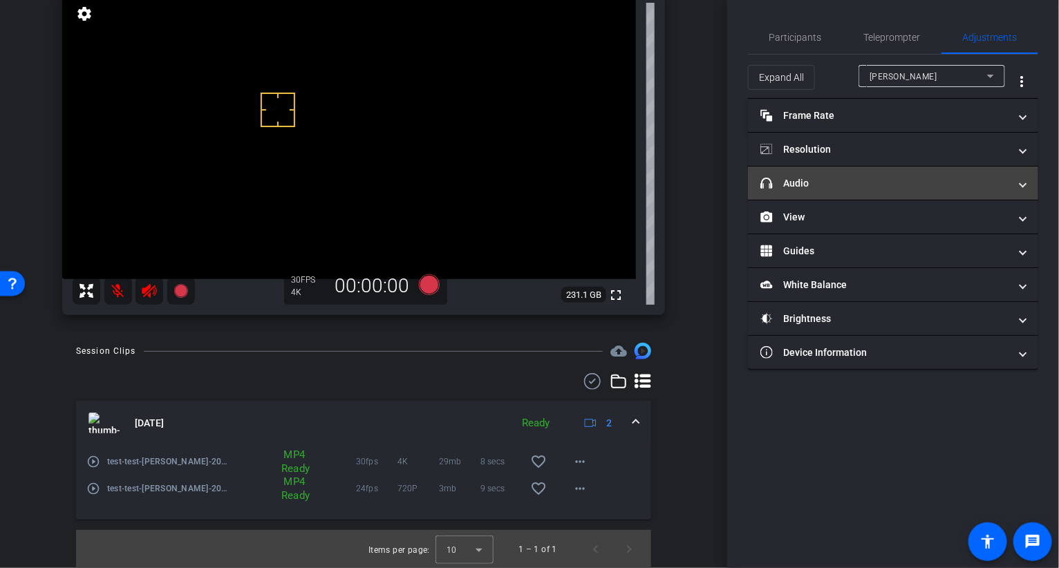
click at [808, 184] on mat-panel-title "headphone icon Audio" at bounding box center [884, 183] width 249 height 15
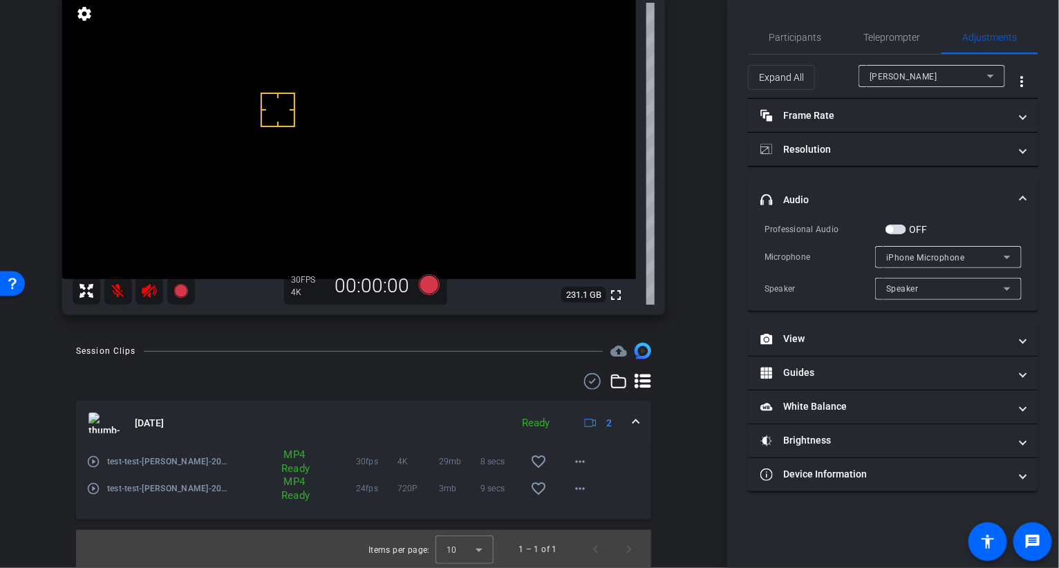
click at [904, 227] on span "button" at bounding box center [895, 230] width 21 height 10
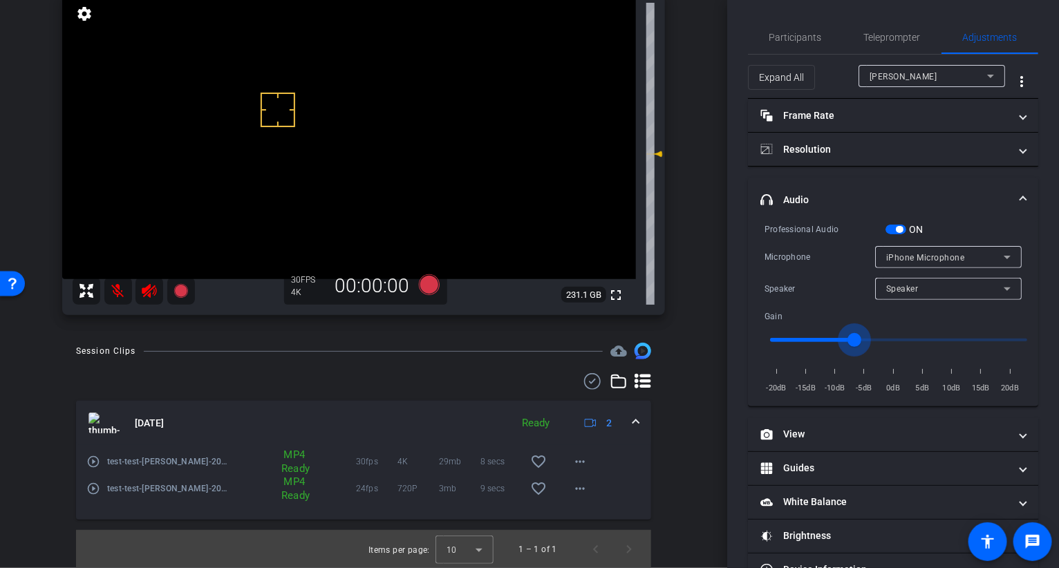
drag, startPoint x: 896, startPoint y: 341, endPoint x: 854, endPoint y: 344, distance: 42.9
type input "-7"
click at [854, 344] on input "range" at bounding box center [898, 340] width 286 height 30
click at [922, 251] on div "iPhone Microphone" at bounding box center [944, 257] width 117 height 17
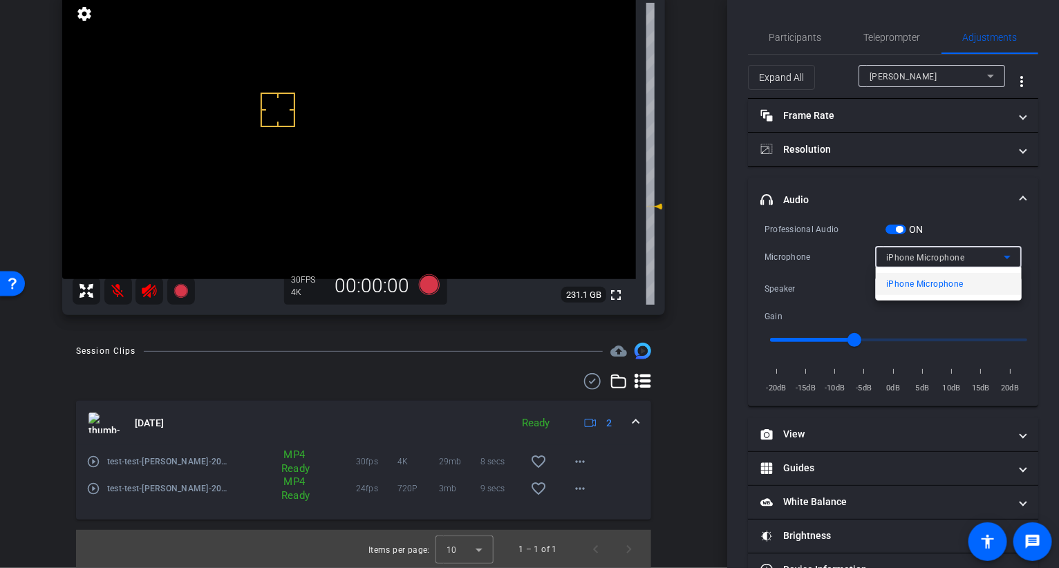
click at [891, 230] on div at bounding box center [529, 284] width 1059 height 568
click at [892, 227] on span "button" at bounding box center [895, 230] width 21 height 10
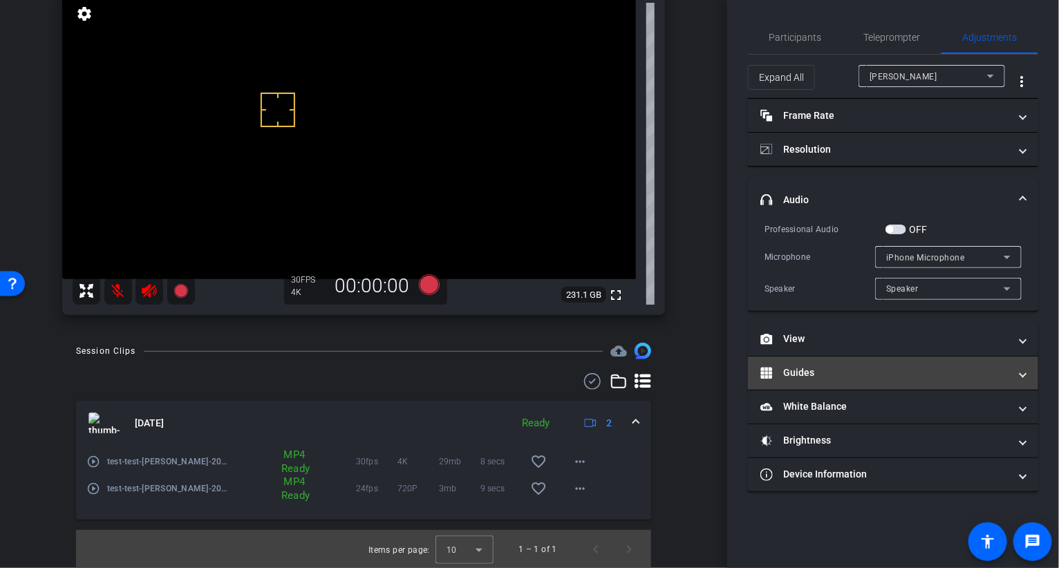
click at [816, 371] on mat-panel-title "Guides" at bounding box center [884, 373] width 249 height 15
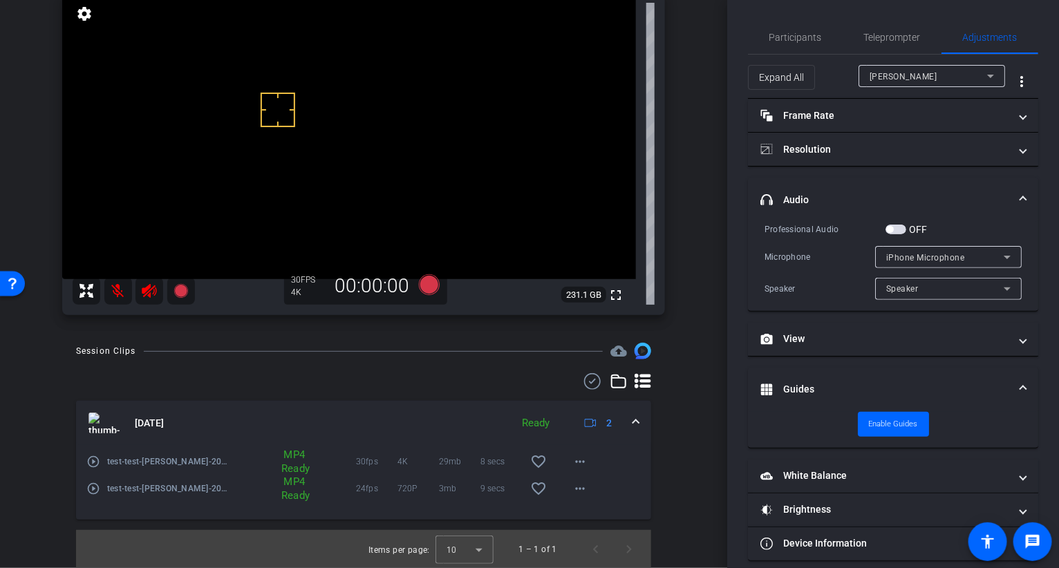
scroll to position [10, 0]
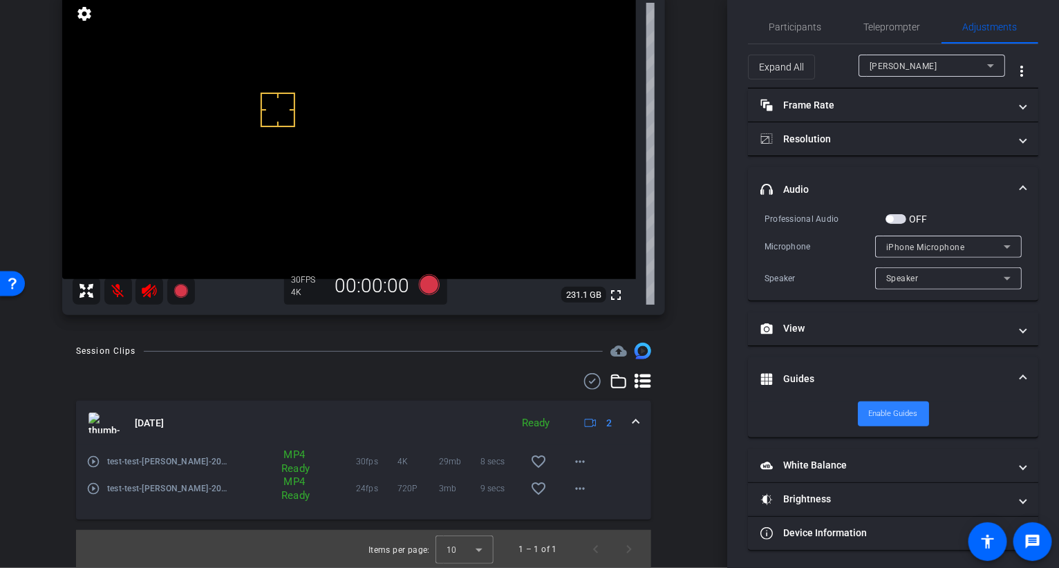
click at [899, 414] on span "Enable Guides" at bounding box center [893, 414] width 49 height 21
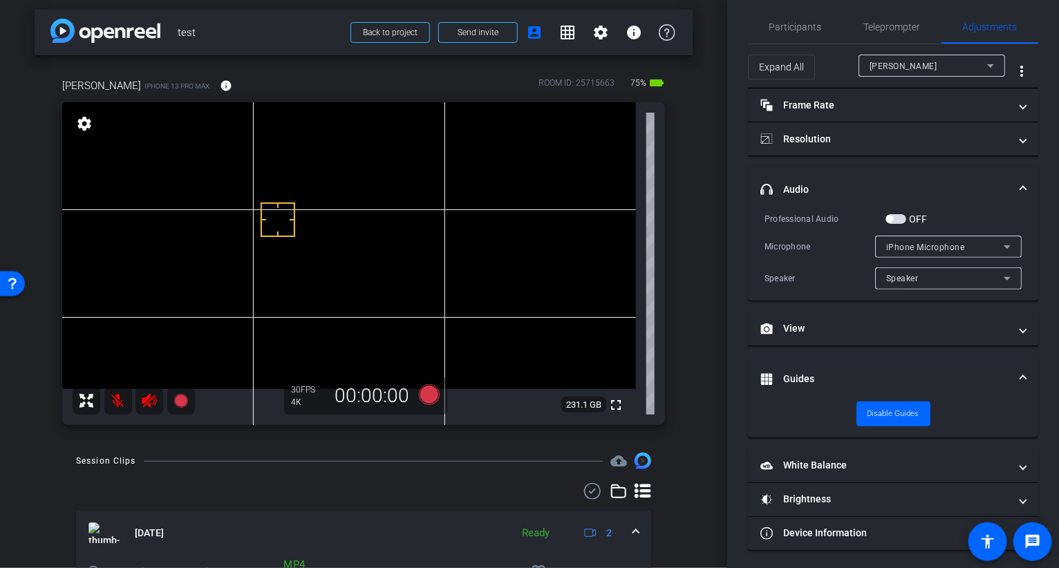
scroll to position [21, 0]
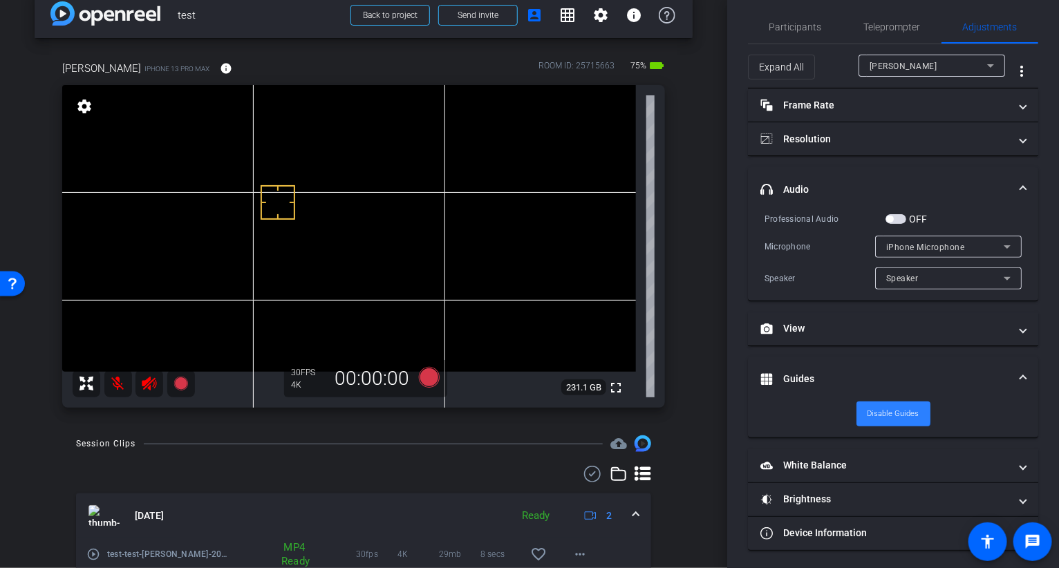
click at [891, 407] on span "Disable Guides" at bounding box center [893, 414] width 52 height 21
